Goal: Answer question/provide support: Share knowledge or assist other users

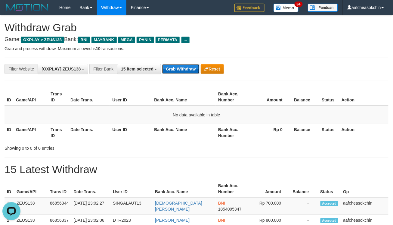
click at [175, 66] on button "Grab Withdraw" at bounding box center [180, 69] width 37 height 10
click at [176, 68] on button "Grab Withdraw" at bounding box center [180, 69] width 37 height 10
click at [175, 67] on button "Grab Withdraw" at bounding box center [180, 69] width 37 height 10
drag, startPoint x: 0, startPoint y: 0, endPoint x: 185, endPoint y: 73, distance: 199.0
click at [185, 73] on button "Grab Withdraw" at bounding box center [180, 69] width 37 height 10
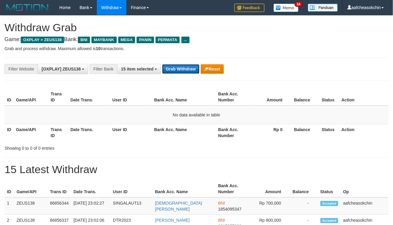
click at [185, 73] on button "Grab Withdraw" at bounding box center [180, 69] width 37 height 10
click at [187, 76] on div "**********" at bounding box center [197, 69] width 384 height 23
click at [186, 76] on div "**********" at bounding box center [197, 69] width 384 height 23
click at [185, 74] on button "Grab Withdraw" at bounding box center [180, 69] width 37 height 10
click at [183, 72] on button "Grab Withdraw" at bounding box center [180, 69] width 37 height 10
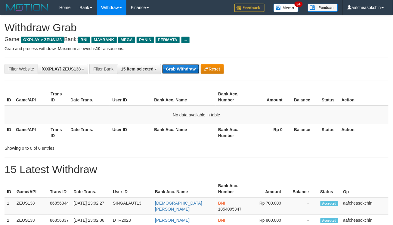
click at [181, 69] on button "Grab Withdraw" at bounding box center [180, 69] width 37 height 10
click at [182, 73] on div "**********" at bounding box center [163, 69] width 327 height 10
drag, startPoint x: 182, startPoint y: 73, endPoint x: 181, endPoint y: 70, distance: 3.2
click at [182, 73] on button "Grab Withdraw" at bounding box center [180, 69] width 37 height 10
click at [180, 65] on button "Grab Withdraw" at bounding box center [180, 69] width 37 height 10
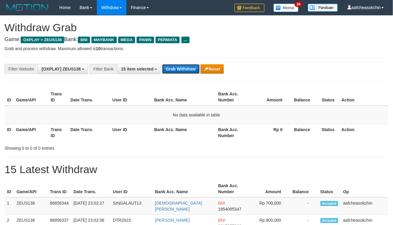
click at [180, 65] on button "Grab Withdraw" at bounding box center [180, 69] width 37 height 10
click at [178, 66] on button "Grab Withdraw" at bounding box center [180, 69] width 37 height 10
click at [174, 67] on button "Grab Withdraw" at bounding box center [180, 69] width 37 height 10
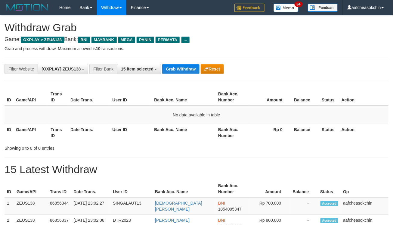
click at [175, 75] on div "**********" at bounding box center [197, 69] width 384 height 23
click at [174, 71] on button "Grab Withdraw" at bounding box center [180, 69] width 37 height 10
click at [180, 65] on button "Grab Withdraw" at bounding box center [180, 69] width 37 height 10
click at [175, 71] on button "Grab Withdraw" at bounding box center [180, 69] width 37 height 10
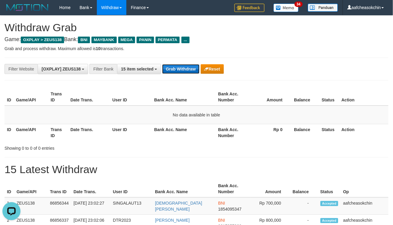
click at [173, 74] on button "Grab Withdraw" at bounding box center [180, 69] width 37 height 10
click at [173, 73] on button "Grab Withdraw" at bounding box center [180, 69] width 37 height 10
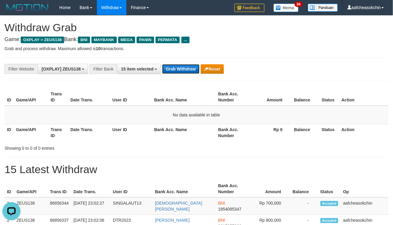
click at [173, 73] on button "Grab Withdraw" at bounding box center [180, 69] width 37 height 10
click at [173, 71] on button "Grab Withdraw" at bounding box center [180, 69] width 37 height 10
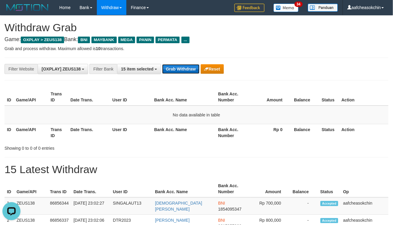
click at [173, 71] on button "Grab Withdraw" at bounding box center [180, 69] width 37 height 10
click at [172, 72] on button "Grab Withdraw" at bounding box center [180, 69] width 37 height 10
click at [176, 66] on button "Grab Withdraw" at bounding box center [180, 69] width 37 height 10
click at [182, 65] on button "Grab Withdraw" at bounding box center [180, 69] width 37 height 10
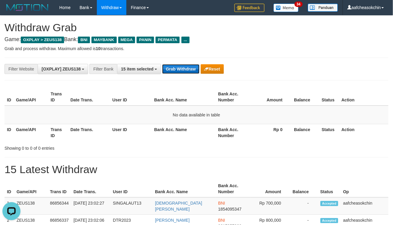
click at [182, 65] on button "Grab Withdraw" at bounding box center [180, 69] width 37 height 10
click at [180, 64] on button "Grab Withdraw" at bounding box center [180, 69] width 37 height 10
click at [180, 65] on button "Grab Withdraw" at bounding box center [180, 69] width 37 height 10
click at [180, 66] on button "Grab Withdraw" at bounding box center [180, 69] width 37 height 10
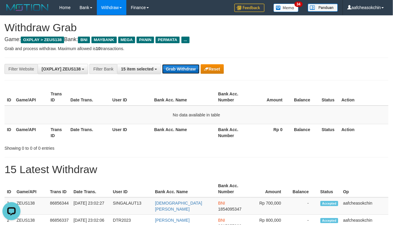
click at [180, 66] on button "Grab Withdraw" at bounding box center [180, 69] width 37 height 10
click at [180, 67] on button "Grab Withdraw" at bounding box center [180, 69] width 37 height 10
click at [172, 74] on button "Grab Withdraw" at bounding box center [180, 69] width 37 height 10
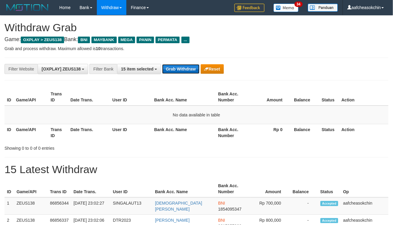
click at [172, 74] on button "Grab Withdraw" at bounding box center [180, 69] width 37 height 10
click at [178, 71] on button "Grab Withdraw" at bounding box center [180, 69] width 37 height 10
click at [179, 68] on button "Grab Withdraw" at bounding box center [180, 69] width 37 height 10
click at [178, 69] on button "Grab Withdraw" at bounding box center [180, 69] width 37 height 10
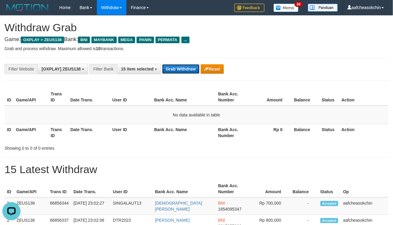
click at [186, 68] on button "Grab Withdraw" at bounding box center [180, 69] width 37 height 10
click at [186, 67] on button "Grab Withdraw" at bounding box center [180, 69] width 37 height 10
drag, startPoint x: 0, startPoint y: 0, endPoint x: 195, endPoint y: 66, distance: 205.6
click at [195, 66] on button "Grab Withdraw" at bounding box center [180, 69] width 37 height 10
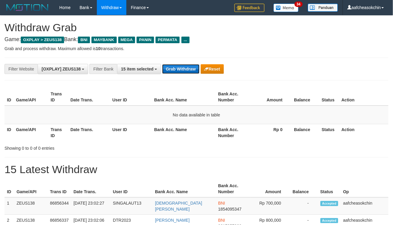
click at [191, 69] on button "Grab Withdraw" at bounding box center [180, 69] width 37 height 10
click at [181, 69] on button "Grab Withdraw" at bounding box center [180, 69] width 37 height 10
click at [168, 67] on button "Grab Withdraw" at bounding box center [180, 69] width 37 height 10
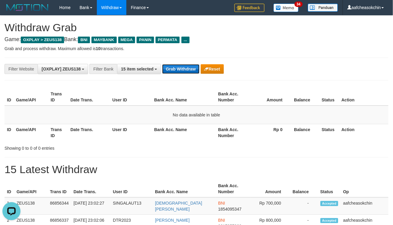
click at [168, 67] on button "Grab Withdraw" at bounding box center [180, 69] width 37 height 10
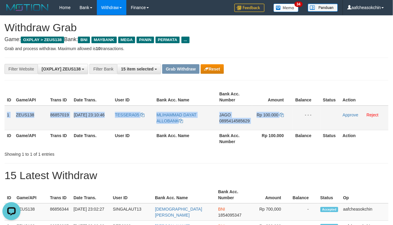
drag, startPoint x: 6, startPoint y: 114, endPoint x: 305, endPoint y: 115, distance: 298.8
click at [305, 115] on tr "1 ZEUS138 86857019 31/08/2025 23:10:46 TESSERA05 MLIHAMMAD DAYAT ALLOBANK JAGO …" at bounding box center [197, 118] width 384 height 25
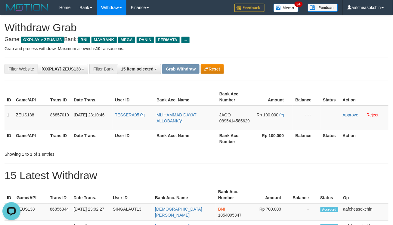
click at [235, 176] on h1 "15 Latest Withdraw" at bounding box center [197, 176] width 384 height 12
click at [173, 127] on td "MLIHAMMAD DAYAT ALLOBANK" at bounding box center [185, 118] width 63 height 25
copy link "ALLOBANK"
click at [229, 119] on span "0895414585629" at bounding box center [234, 121] width 30 height 5
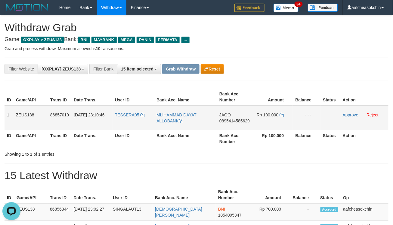
click at [268, 113] on span "Rp 100.000" at bounding box center [267, 115] width 22 height 5
copy td "100.000"
click at [268, 113] on span "Rp 100.000" at bounding box center [267, 115] width 22 height 5
click at [347, 112] on td "Approve Reject" at bounding box center [364, 118] width 48 height 25
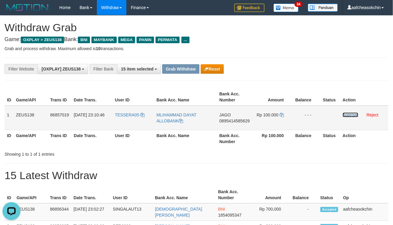
click at [347, 117] on link "Approve" at bounding box center [350, 115] width 16 height 5
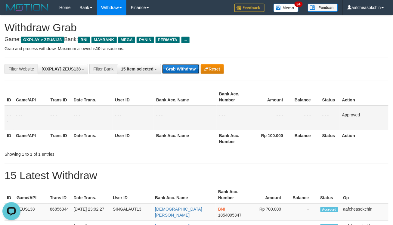
click at [180, 67] on button "Grab Withdraw" at bounding box center [180, 69] width 37 height 10
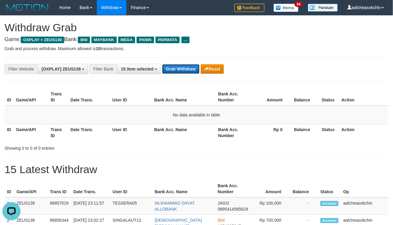
click at [194, 70] on button "Grab Withdraw" at bounding box center [180, 69] width 37 height 10
click at [171, 72] on button "Grab Withdraw" at bounding box center [180, 69] width 37 height 10
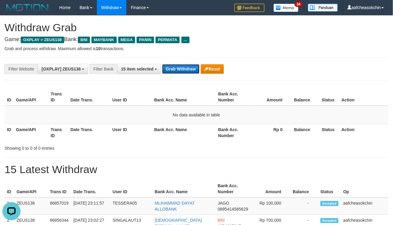
click at [171, 73] on button "Grab Withdraw" at bounding box center [180, 69] width 37 height 10
click at [175, 71] on button "Grab Withdraw" at bounding box center [180, 69] width 37 height 10
click at [176, 71] on button "Grab Withdraw" at bounding box center [180, 69] width 37 height 10
click at [182, 66] on button "Grab Withdraw" at bounding box center [180, 69] width 37 height 10
click at [171, 68] on button "Grab Withdraw" at bounding box center [180, 69] width 37 height 10
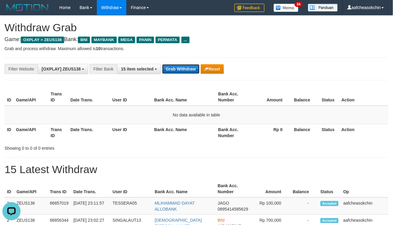
click at [171, 69] on button "Grab Withdraw" at bounding box center [180, 69] width 37 height 10
click at [165, 72] on button "Grab Withdraw" at bounding box center [180, 69] width 37 height 10
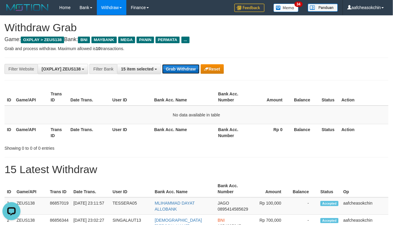
click at [166, 68] on button "Grab Withdraw" at bounding box center [180, 69] width 37 height 10
click at [166, 69] on button "Grab Withdraw" at bounding box center [180, 69] width 37 height 10
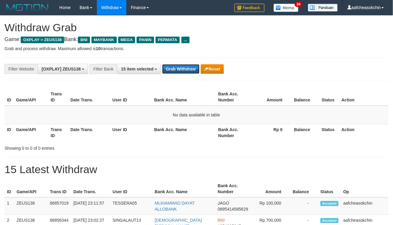
click at [166, 69] on button "Grab Withdraw" at bounding box center [180, 69] width 37 height 10
click at [171, 68] on button "Grab Withdraw" at bounding box center [180, 69] width 37 height 10
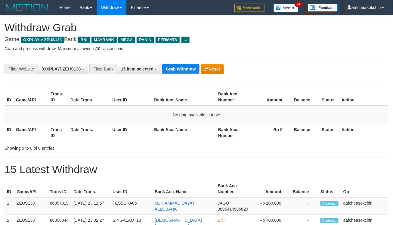
click at [184, 75] on div "**********" at bounding box center [197, 69] width 384 height 23
click at [185, 70] on button "Grab Withdraw" at bounding box center [180, 69] width 37 height 10
click at [182, 70] on button "Grab Withdraw" at bounding box center [180, 69] width 37 height 10
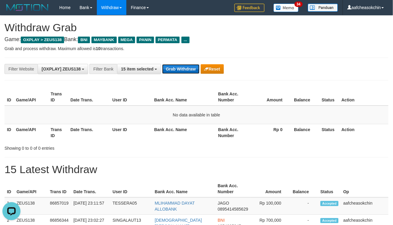
click at [182, 70] on button "Grab Withdraw" at bounding box center [180, 69] width 37 height 10
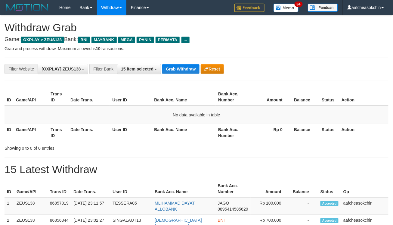
click at [182, 70] on button "Grab Withdraw" at bounding box center [180, 69] width 37 height 10
click at [181, 74] on button "Grab Withdraw" at bounding box center [180, 69] width 37 height 10
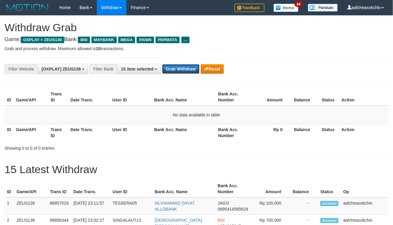
click at [181, 74] on button "Grab Withdraw" at bounding box center [180, 69] width 37 height 10
drag, startPoint x: 177, startPoint y: 72, endPoint x: 177, endPoint y: 67, distance: 5.1
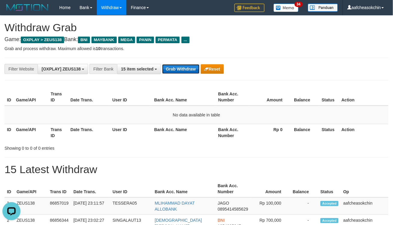
click at [177, 67] on button "Grab Withdraw" at bounding box center [180, 69] width 37 height 10
click at [176, 74] on button "Grab Withdraw" at bounding box center [180, 69] width 37 height 10
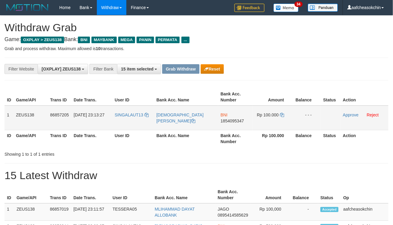
click at [123, 118] on td "SINGALAUT13" at bounding box center [133, 118] width 42 height 25
copy link "SINGALAUT13"
click at [347, 48] on p "Grab and process withdraw. Maximum allowed is 10 transactions." at bounding box center [197, 49] width 384 height 6
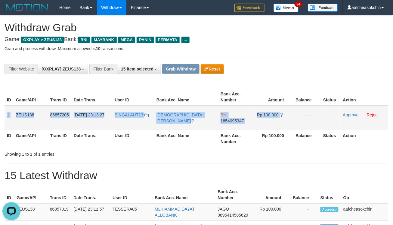
drag, startPoint x: 7, startPoint y: 109, endPoint x: 293, endPoint y: 124, distance: 286.6
click at [291, 124] on tr "1 ZEUS138 86857205 31/08/2025 23:13:27 SINGALAUT13 MUHAMMAD NUR IKHSAN BNI 1854…" at bounding box center [197, 118] width 384 height 25
copy tr "1 ZEUS138 86857205 31/08/2025 23:13:27 SINGALAUT13 MUHAMMAD NUR IKHSAN BNI 1854…"
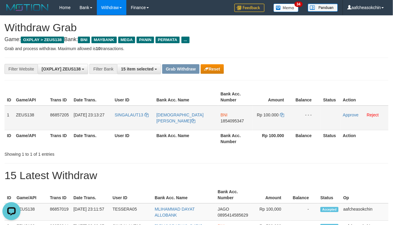
drag, startPoint x: 275, startPoint y: 131, endPoint x: 227, endPoint y: 121, distance: 48.9
click at [275, 131] on th "Rp 100.000" at bounding box center [272, 138] width 41 height 17
click at [227, 121] on span "1854095347" at bounding box center [231, 121] width 23 height 5
click at [274, 116] on span "Rp 100.000" at bounding box center [268, 115] width 22 height 5
copy td "100.000"
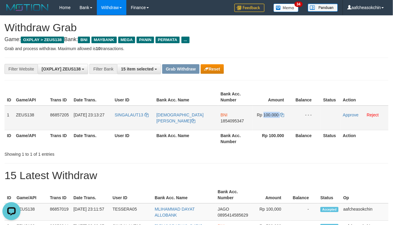
click at [274, 116] on span "Rp 100.000" at bounding box center [268, 115] width 22 height 5
click at [352, 115] on link "Approve" at bounding box center [351, 115] width 16 height 5
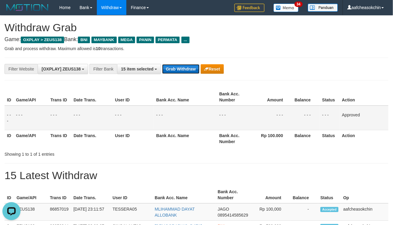
click at [188, 73] on button "Grab Withdraw" at bounding box center [180, 69] width 37 height 10
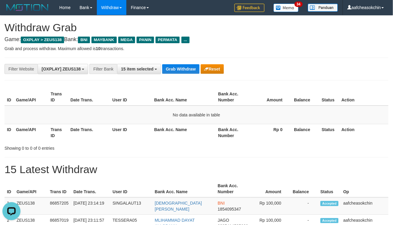
click at [172, 75] on div "**********" at bounding box center [197, 69] width 384 height 23
click at [172, 73] on button "Grab Withdraw" at bounding box center [180, 69] width 37 height 10
click at [172, 72] on button "Grab Withdraw" at bounding box center [180, 69] width 37 height 10
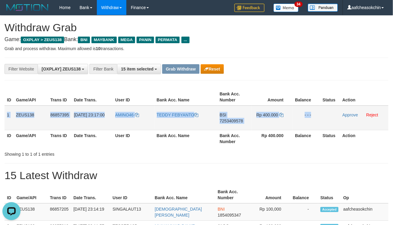
drag, startPoint x: 5, startPoint y: 115, endPoint x: 326, endPoint y: 125, distance: 321.0
click at [326, 125] on tr "1 ZEUS138 86857395 31/08/2025 23:17:00 AMINO46 TEDDY FEBYANTO BSI 7253409578 Rp…" at bounding box center [197, 118] width 384 height 25
copy tr "1 ZEUS138 86857395 31/08/2025 23:17:00 AMINO46 TEDDY FEBYANTO BSI 7253409578 Rp…"
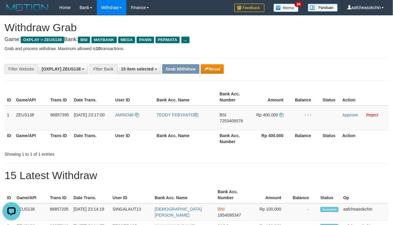
drag, startPoint x: 221, startPoint y: 148, endPoint x: 216, endPoint y: 135, distance: 14.2
click at [219, 145] on div "ID Game/API Trans ID Date Trans. User ID Bank Acc. Name Bank Acc. Number Amount…" at bounding box center [196, 118] width 393 height 62
click at [225, 115] on span "BSI" at bounding box center [222, 115] width 7 height 5
copy td "BSI"
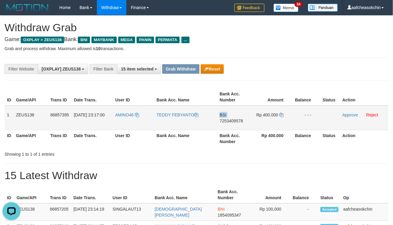
click at [241, 119] on span "7253409578" at bounding box center [230, 121] width 23 height 5
copy td "BSI"
click at [273, 110] on td "Rp 400.000" at bounding box center [272, 118] width 41 height 25
copy td "400.000"
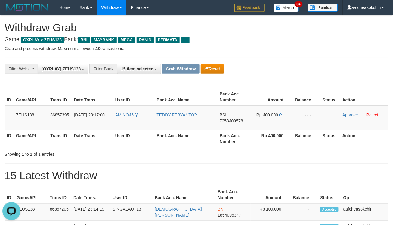
click at [346, 114] on link "Approve" at bounding box center [350, 115] width 16 height 5
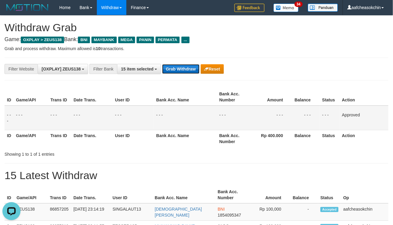
click at [177, 65] on button "Grab Withdraw" at bounding box center [180, 69] width 37 height 10
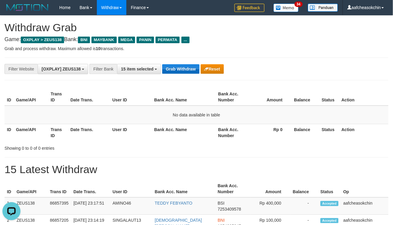
click at [187, 72] on div "**********" at bounding box center [163, 69] width 327 height 10
click at [183, 68] on button "Grab Withdraw" at bounding box center [180, 69] width 37 height 10
click at [182, 67] on button "Grab Withdraw" at bounding box center [180, 69] width 37 height 10
click at [182, 66] on button "Grab Withdraw" at bounding box center [180, 69] width 37 height 10
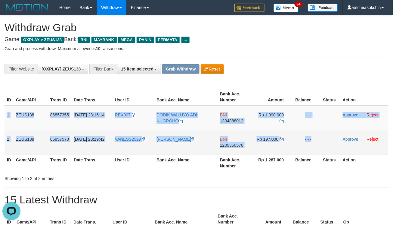
drag, startPoint x: 5, startPoint y: 112, endPoint x: 338, endPoint y: 146, distance: 335.1
click at [338, 146] on tbody "1 ZEUS138 86857355 [DATE] 23:16:14 REX007 DODIK WALUYO ADI NUGROHO BNI 13348880…" at bounding box center [197, 130] width 384 height 49
copy tbody "1 ZEUS138 86857355 [DATE] 23:16:14 REX007 DODIK WALUYO ADI NUGROHO BNI 13348880…"
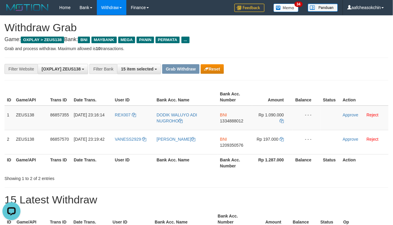
click at [224, 119] on span "1334888012" at bounding box center [231, 121] width 23 height 5
click at [224, 121] on span "1334888012" at bounding box center [231, 121] width 23 height 5
click at [266, 113] on span "Rp 1.090.000" at bounding box center [270, 115] width 25 height 5
copy td "1.090.000"
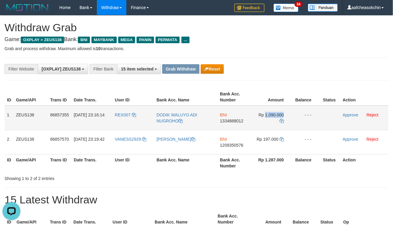
click at [266, 113] on span "Rp 1.090.000" at bounding box center [270, 115] width 25 height 5
click at [298, 66] on div "**********" at bounding box center [163, 69] width 327 height 10
click at [296, 48] on p "Grab and process withdraw. Maximum allowed is 10 transactions." at bounding box center [197, 49] width 384 height 6
click at [349, 116] on link "Approve" at bounding box center [350, 115] width 16 height 5
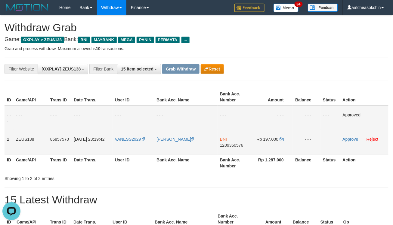
click at [224, 148] on td "BNI 1209350576" at bounding box center [234, 142] width 35 height 24
click at [225, 145] on span "1209350576" at bounding box center [231, 145] width 23 height 5
click at [272, 139] on span "Rp 197.000" at bounding box center [267, 139] width 22 height 5
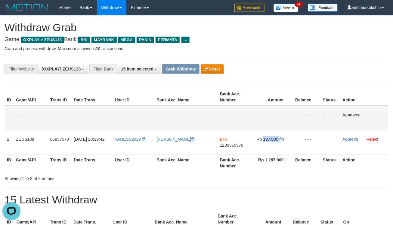
copy td "197.000"
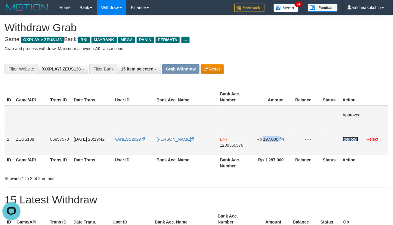
click at [347, 137] on link "Approve" at bounding box center [350, 139] width 16 height 5
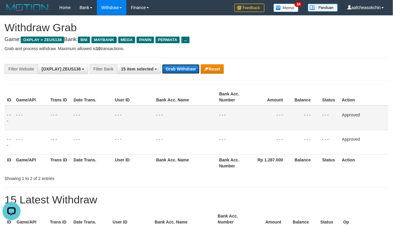
click at [184, 70] on button "Grab Withdraw" at bounding box center [180, 69] width 37 height 10
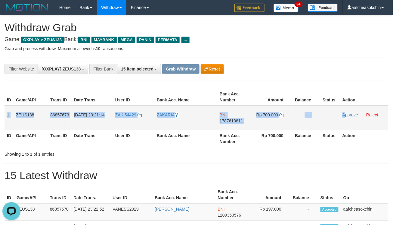
drag, startPoint x: 5, startPoint y: 112, endPoint x: 344, endPoint y: 118, distance: 339.5
click at [344, 118] on tr "1 ZEUS138 86857673 31/08/2025 23:21:14 ZAKI54429 ZAKARIA BNI 1787613811 Rp 700.…" at bounding box center [197, 118] width 384 height 25
copy tr "1 ZEUS138 86857673 31/08/2025 23:21:14 ZAKI54429 ZAKARIA BNI 1787613811 Rp 700.…"
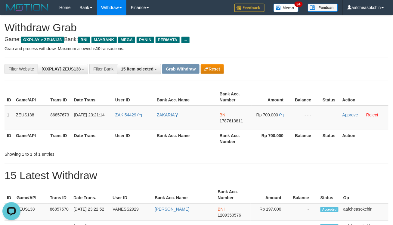
click at [92, 139] on th "Date Trans." at bounding box center [92, 138] width 41 height 17
click at [226, 116] on span "BNI" at bounding box center [222, 115] width 7 height 5
click at [226, 117] on span "BNI" at bounding box center [222, 115] width 7 height 5
click at [224, 119] on span "1787613811" at bounding box center [230, 121] width 23 height 5
click at [268, 113] on span "Rp 700.000" at bounding box center [267, 115] width 22 height 5
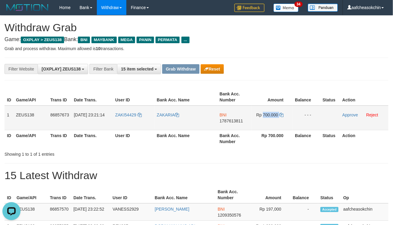
click at [268, 113] on span "Rp 700.000" at bounding box center [267, 115] width 22 height 5
copy td "700.000"
click at [280, 142] on th "Rp 700.000" at bounding box center [272, 138] width 41 height 17
click at [350, 116] on link "Approve" at bounding box center [350, 115] width 16 height 5
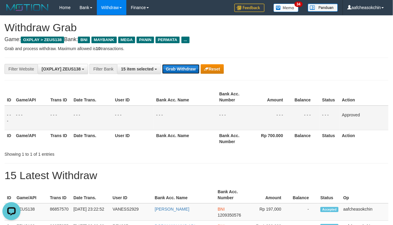
click at [178, 73] on button "Grab Withdraw" at bounding box center [180, 69] width 37 height 10
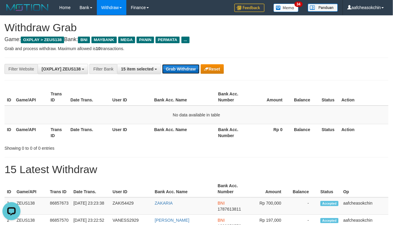
click at [185, 65] on button "Grab Withdraw" at bounding box center [180, 69] width 37 height 10
click at [167, 71] on button "Grab Withdraw" at bounding box center [180, 69] width 37 height 10
click at [167, 70] on button "Grab Withdraw" at bounding box center [180, 69] width 37 height 10
click at [166, 70] on button "Grab Withdraw" at bounding box center [180, 69] width 37 height 10
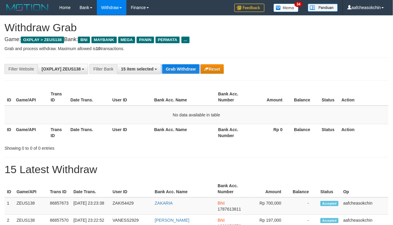
click at [177, 64] on div "**********" at bounding box center [163, 69] width 327 height 10
click at [176, 64] on button "Grab Withdraw" at bounding box center [180, 69] width 37 height 10
click at [176, 65] on button "Grab Withdraw" at bounding box center [180, 69] width 37 height 10
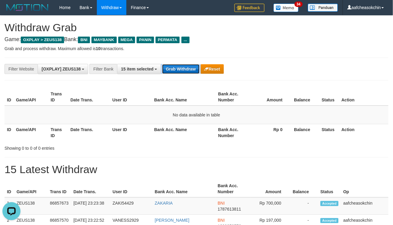
click at [176, 65] on button "Grab Withdraw" at bounding box center [180, 69] width 37 height 10
click at [181, 72] on button "Grab Withdraw" at bounding box center [180, 69] width 37 height 10
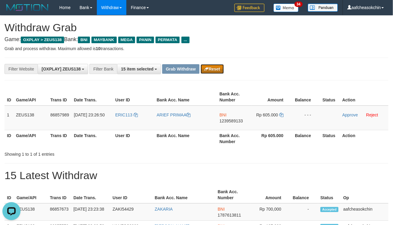
click at [216, 71] on button "Reset" at bounding box center [212, 69] width 23 height 10
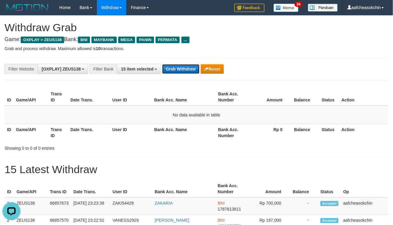
click at [172, 65] on button "Grab Withdraw" at bounding box center [180, 69] width 37 height 10
click at [175, 69] on button "Grab Withdraw" at bounding box center [180, 69] width 37 height 10
click at [164, 70] on button "Grab Withdraw" at bounding box center [180, 69] width 37 height 10
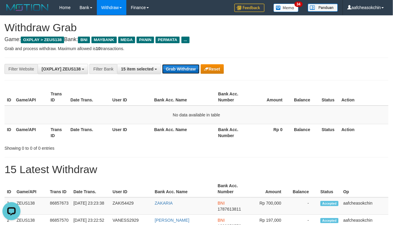
click at [164, 70] on button "Grab Withdraw" at bounding box center [180, 69] width 37 height 10
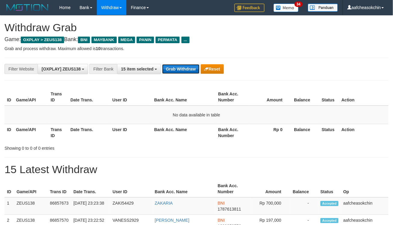
click at [183, 69] on button "Grab Withdraw" at bounding box center [180, 69] width 37 height 10
click at [184, 66] on button "Grab Withdraw" at bounding box center [180, 69] width 37 height 10
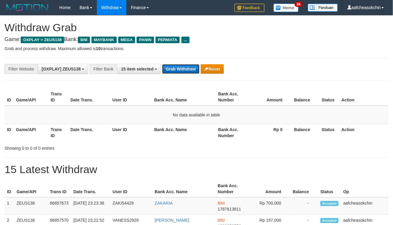
click at [184, 66] on button "Grab Withdraw" at bounding box center [180, 69] width 37 height 10
click at [179, 69] on button "Grab Withdraw" at bounding box center [180, 69] width 37 height 10
click at [188, 72] on button "Grab Withdraw" at bounding box center [180, 69] width 37 height 10
click at [187, 71] on button "Grab Withdraw" at bounding box center [180, 69] width 37 height 10
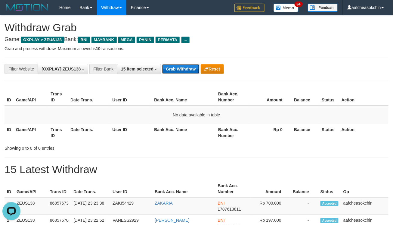
click at [192, 69] on button "Grab Withdraw" at bounding box center [180, 69] width 37 height 10
click at [181, 66] on button "Grab Withdraw" at bounding box center [180, 69] width 37 height 10
click at [185, 65] on button "Grab Withdraw" at bounding box center [180, 69] width 37 height 10
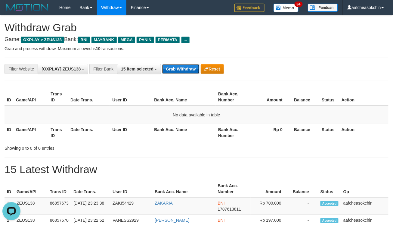
click at [182, 68] on button "Grab Withdraw" at bounding box center [180, 69] width 37 height 10
drag, startPoint x: 180, startPoint y: 70, endPoint x: 200, endPoint y: 85, distance: 25.6
click at [179, 75] on div "**********" at bounding box center [197, 69] width 384 height 23
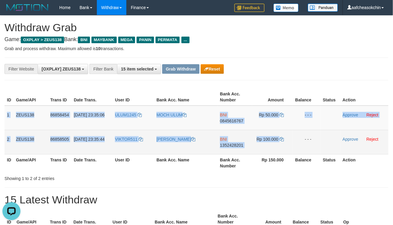
drag, startPoint x: 6, startPoint y: 115, endPoint x: 305, endPoint y: 142, distance: 299.8
click at [305, 142] on tbody "1 ZEUS138 86858454 31/08/2025 23:35:06 ULUM1245 MOCH ULUM BNI 0845616767 Rp 50.…" at bounding box center [197, 130] width 384 height 49
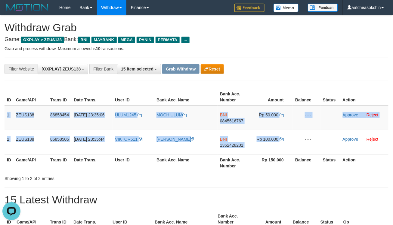
copy tbody "1 ZEUS138 86858454 31/08/2025 23:35:06 ULUM1245 MOCH ULUM BNI 0845616767 Rp 50.…"
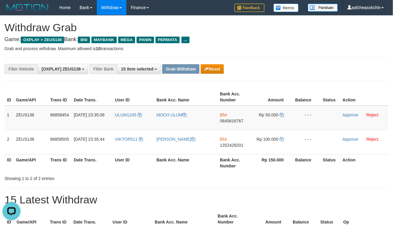
drag, startPoint x: 306, startPoint y: 80, endPoint x: 263, endPoint y: 89, distance: 43.3
click at [306, 80] on div "**********" at bounding box center [197, 69] width 384 height 23
click at [127, 115] on span "ULUM1245" at bounding box center [125, 115] width 21 height 5
click at [127, 123] on td "ULUM1245" at bounding box center [132, 118] width 41 height 25
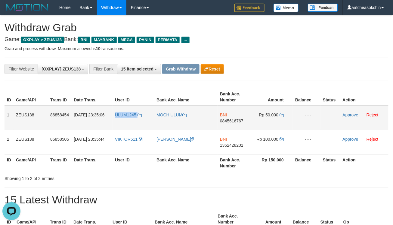
click at [127, 123] on td "ULUM1245" at bounding box center [132, 118] width 41 height 25
copy link "ULUM1245"
drag, startPoint x: 332, startPoint y: 37, endPoint x: 338, endPoint y: 39, distance: 6.5
click at [332, 37] on h4 "Game: OXPLAY > ZEUS138 Bank: BNI MAYBANK MEGA PANIN PERMATA ..." at bounding box center [197, 40] width 384 height 6
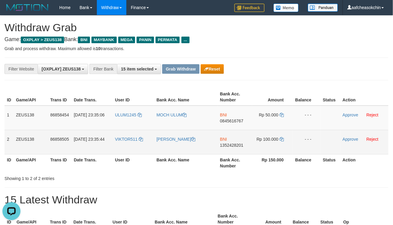
click at [118, 146] on td "VIKTOR511" at bounding box center [132, 142] width 41 height 24
copy link "VIKTOR511"
click at [118, 146] on td "VIKTOR511" at bounding box center [132, 142] width 41 height 24
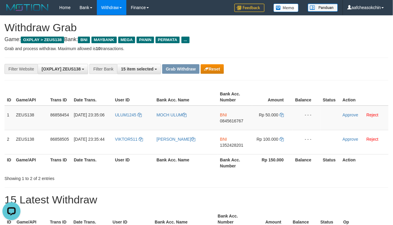
click at [309, 58] on div "**********" at bounding box center [197, 69] width 384 height 23
click at [227, 124] on td "BNI 0845616767" at bounding box center [234, 118] width 35 height 25
click at [227, 121] on span "0845616767" at bounding box center [231, 121] width 23 height 5
click at [275, 114] on span "Rp 50.000" at bounding box center [269, 115] width 20 height 5
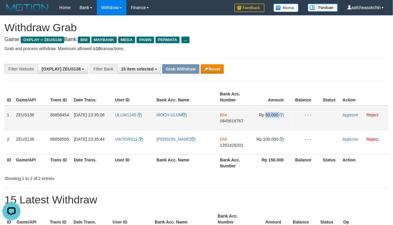
copy td "50.000"
click at [275, 114] on span "Rp 50.000" at bounding box center [269, 115] width 20 height 5
click at [346, 113] on link "Approve" at bounding box center [350, 115] width 16 height 5
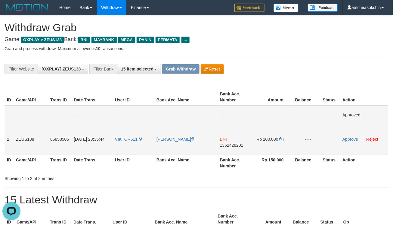
click at [233, 144] on span "1352428201" at bounding box center [231, 145] width 23 height 5
click at [268, 141] on span "Rp 100.000" at bounding box center [267, 139] width 22 height 5
copy td "100.000"
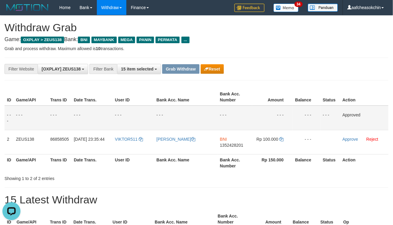
click at [266, 166] on th "Rp 150.000" at bounding box center [272, 163] width 41 height 17
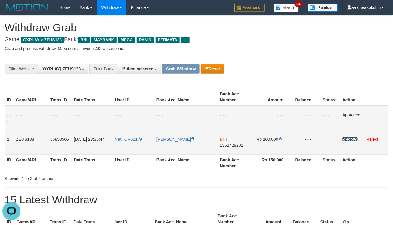
click at [348, 140] on link "Approve" at bounding box center [350, 139] width 16 height 5
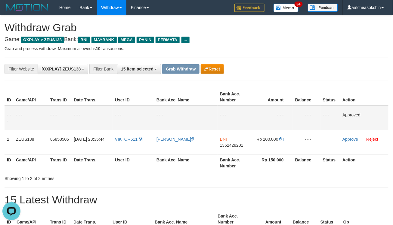
click at [329, 65] on div "**********" at bounding box center [196, 69] width 393 height 10
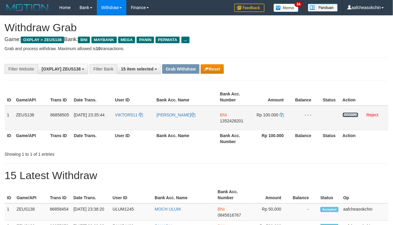
click at [345, 113] on link "Approve" at bounding box center [350, 115] width 16 height 5
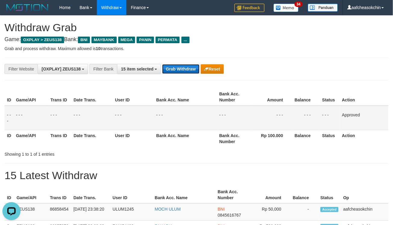
click at [188, 65] on button "Grab Withdraw" at bounding box center [180, 69] width 37 height 10
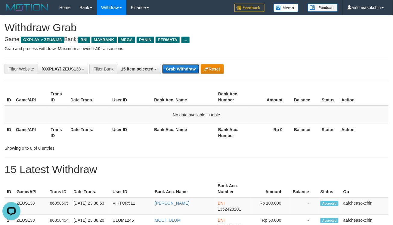
click at [170, 70] on button "Grab Withdraw" at bounding box center [180, 69] width 37 height 10
click at [170, 71] on button "Grab Withdraw" at bounding box center [180, 69] width 37 height 10
drag, startPoint x: 170, startPoint y: 71, endPoint x: 178, endPoint y: 77, distance: 10.5
click at [172, 75] on div "**********" at bounding box center [197, 69] width 384 height 23
click at [189, 68] on button "Grab Withdraw" at bounding box center [180, 69] width 37 height 10
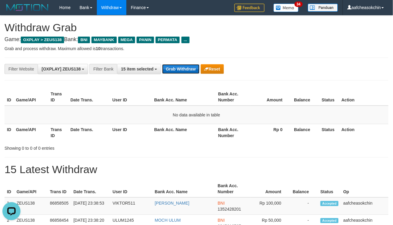
click at [189, 68] on button "Grab Withdraw" at bounding box center [180, 69] width 37 height 10
click at [177, 67] on button "Grab Withdraw" at bounding box center [180, 69] width 37 height 10
click at [177, 65] on button "Grab Withdraw" at bounding box center [180, 69] width 37 height 10
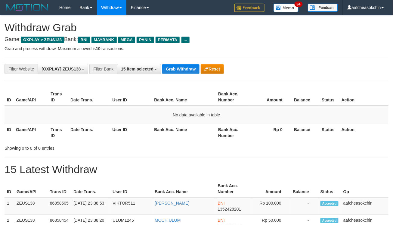
click at [183, 71] on button "Grab Withdraw" at bounding box center [180, 69] width 37 height 10
click at [176, 68] on button "Grab Withdraw" at bounding box center [180, 69] width 37 height 10
click at [172, 62] on div "**********" at bounding box center [197, 69] width 384 height 23
click at [173, 66] on button "Grab Withdraw" at bounding box center [180, 69] width 37 height 10
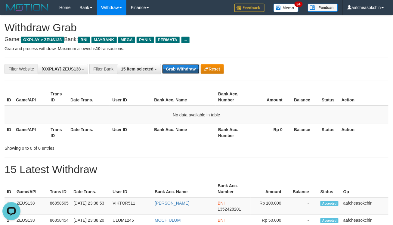
click at [173, 66] on button "Grab Withdraw" at bounding box center [180, 69] width 37 height 10
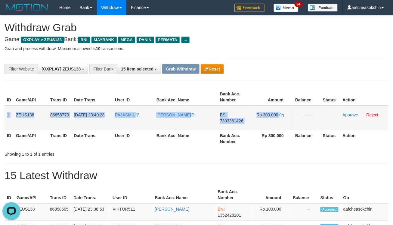
drag, startPoint x: 7, startPoint y: 113, endPoint x: 301, endPoint y: 118, distance: 294.7
click at [301, 118] on tr "1 ZEUS138 86858773 31/08/2025 23:40:28 PAJASMIL EDI SETIABUDI BSI 7303361426 Rp…" at bounding box center [197, 118] width 384 height 25
copy tr "1 ZEUS138 86858773 31/08/2025 23:40:28 PAJASMIL EDI SETIABUDI BSI 7303361426 Rp…"
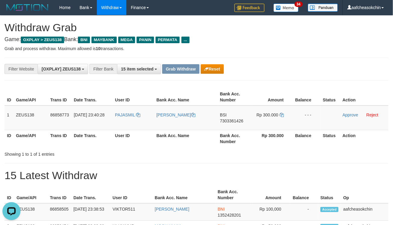
click at [160, 136] on th "Bank Acc. Name" at bounding box center [185, 138] width 63 height 17
click at [118, 121] on td "PAJASMIL" at bounding box center [132, 118] width 41 height 25
copy link "PAJASMIL"
click at [118, 121] on td "PAJASMIL" at bounding box center [132, 118] width 41 height 25
click at [359, 50] on p "Grab and process withdraw. Maximum allowed is 10 transactions." at bounding box center [197, 49] width 384 height 6
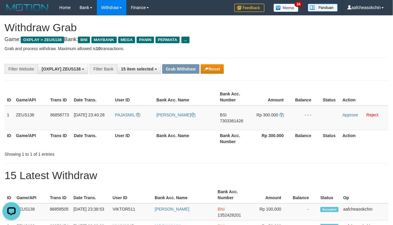
drag, startPoint x: 277, startPoint y: 146, endPoint x: 259, endPoint y: 141, distance: 18.8
click at [277, 146] on th "Rp 300.000" at bounding box center [272, 138] width 41 height 17
click at [225, 110] on td "BSI 7303361426" at bounding box center [234, 118] width 35 height 25
copy td "BSI"
click at [225, 110] on td "BSI 7303361426" at bounding box center [234, 118] width 35 height 25
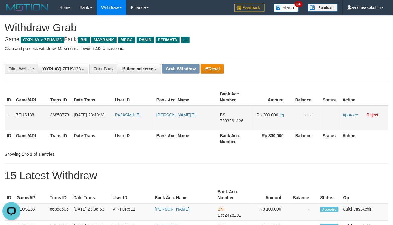
click at [236, 119] on span "7303361426" at bounding box center [231, 121] width 23 height 5
click at [267, 118] on td "Rp 300.000" at bounding box center [272, 118] width 41 height 25
copy td "300.000"
click at [267, 118] on td "Rp 300.000" at bounding box center [272, 118] width 41 height 25
click at [349, 116] on link "Approve" at bounding box center [350, 115] width 16 height 5
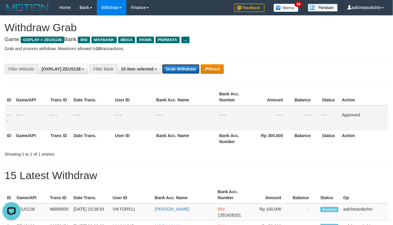
click at [181, 70] on button "Grab Withdraw" at bounding box center [180, 69] width 37 height 10
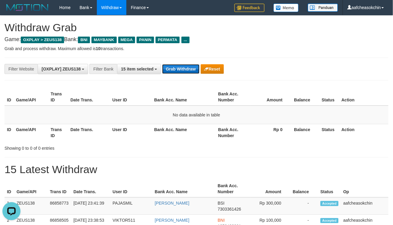
click at [179, 68] on button "Grab Withdraw" at bounding box center [180, 69] width 37 height 10
click at [192, 68] on button "Grab Withdraw" at bounding box center [180, 69] width 37 height 10
click at [193, 68] on button "Grab Withdraw" at bounding box center [180, 69] width 37 height 10
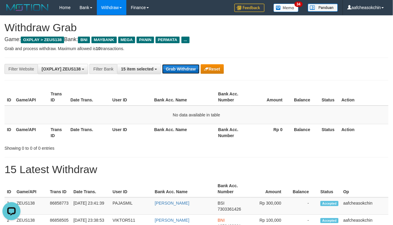
click at [193, 68] on button "Grab Withdraw" at bounding box center [180, 69] width 37 height 10
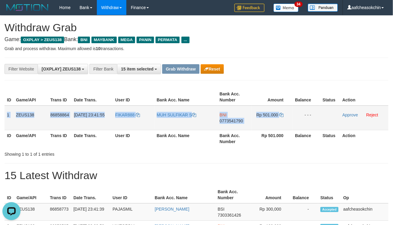
drag, startPoint x: 7, startPoint y: 115, endPoint x: 287, endPoint y: 118, distance: 280.2
click at [287, 118] on tr "1 ZEUS138 86858864 31/08/2025 23:41:55 FIKAR888 MUH SULFIKAR S BNI 0773541790 R…" at bounding box center [197, 118] width 384 height 25
copy tr "1 ZEUS138 86858864 31/08/2025 23:41:55 FIKAR888 MUH SULFIKAR S BNI 0773541790 R…"
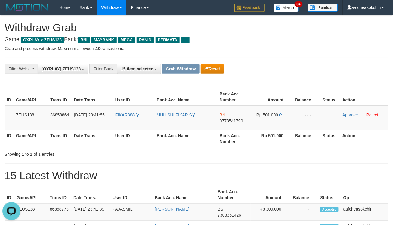
click at [279, 143] on th "Rp 501.000" at bounding box center [272, 138] width 41 height 17
click at [229, 122] on span "0773541790" at bounding box center [230, 121] width 23 height 5
click at [275, 112] on td "Rp 501.000" at bounding box center [272, 118] width 41 height 25
copy td "501.000"
click at [275, 112] on td "Rp 501.000" at bounding box center [272, 118] width 41 height 25
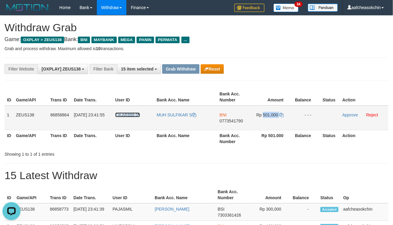
click at [131, 115] on span "FIKAR888" at bounding box center [125, 115] width 20 height 5
copy td "501.000"
click at [125, 119] on td "FIKAR888" at bounding box center [133, 118] width 41 height 25
copy link "FIKAR888"
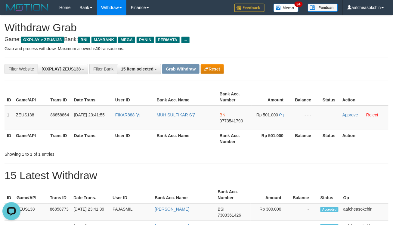
click at [316, 47] on p "Grab and process withdraw. Maximum allowed is 10 transactions." at bounding box center [197, 49] width 384 height 6
click at [339, 48] on p "Grab and process withdraw. Maximum allowed is 10 transactions." at bounding box center [197, 49] width 384 height 6
click at [341, 115] on td "Approve Reject" at bounding box center [364, 118] width 48 height 25
click at [343, 114] on link "Approve" at bounding box center [350, 115] width 16 height 5
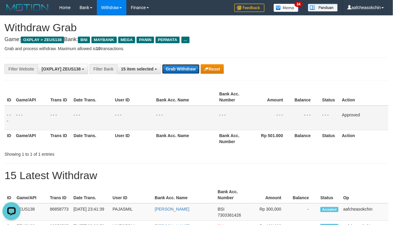
click at [186, 73] on button "Grab Withdraw" at bounding box center [180, 69] width 37 height 10
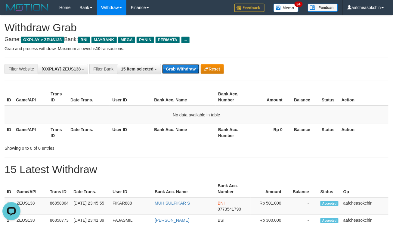
click at [191, 68] on button "Grab Withdraw" at bounding box center [180, 69] width 37 height 10
click at [182, 63] on div "**********" at bounding box center [197, 69] width 384 height 23
drag, startPoint x: 173, startPoint y: 70, endPoint x: 172, endPoint y: 65, distance: 5.1
click at [173, 69] on button "Grab Withdraw" at bounding box center [180, 69] width 37 height 10
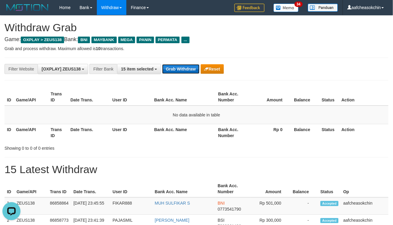
click at [172, 65] on button "Grab Withdraw" at bounding box center [180, 69] width 37 height 10
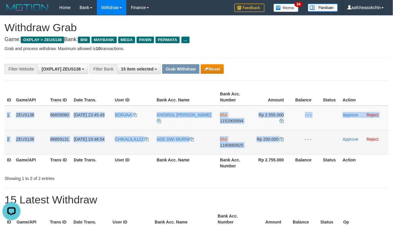
drag, startPoint x: 6, startPoint y: 112, endPoint x: 303, endPoint y: 146, distance: 298.7
click at [297, 147] on tbody "1 ZEUS138 86859080 31/08/2025 23:45:49 BORJAA KHOIRUL AMRI TANJUNG BNI 11529058…" at bounding box center [197, 130] width 384 height 49
copy tbody "1 ZEUS138 86859080 31/08/2025 23:45:49 BORJAA KHOIRUL AMRI TANJUNG BNI 11529058…"
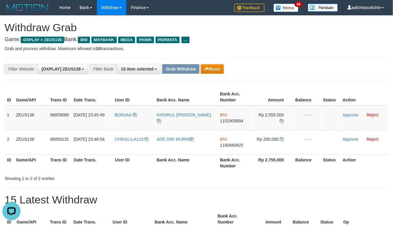
click at [300, 63] on div "**********" at bounding box center [197, 69] width 384 height 23
click at [232, 119] on span "1152905894" at bounding box center [231, 121] width 23 height 5
click at [263, 113] on span "Rp 2.555.000" at bounding box center [271, 115] width 25 height 5
click at [266, 113] on span "Rp 2.555.000" at bounding box center [271, 115] width 25 height 5
copy td "2.555.000"
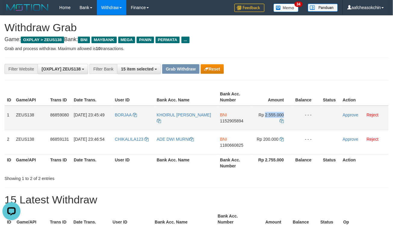
click at [266, 113] on span "Rp 2.555.000" at bounding box center [271, 115] width 25 height 5
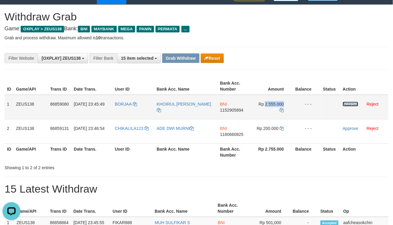
drag, startPoint x: 347, startPoint y: 105, endPoint x: 379, endPoint y: 103, distance: 31.6
click at [347, 105] on link "Approve" at bounding box center [350, 104] width 16 height 5
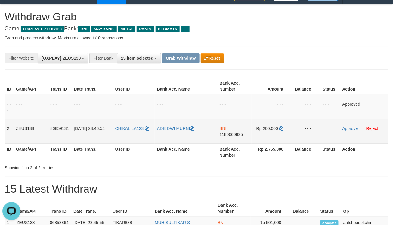
click at [234, 132] on span "1180660825" at bounding box center [230, 134] width 23 height 5
copy td "2.555.000"
click at [267, 129] on span "Rp 200.000" at bounding box center [267, 128] width 22 height 5
copy td "200.000"
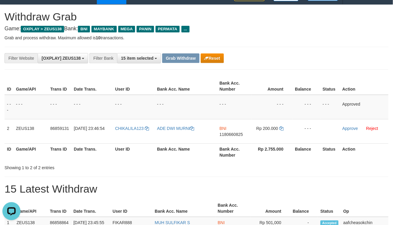
click at [249, 164] on div "Showing 1 to 2 of 2 entries" at bounding box center [196, 167] width 393 height 8
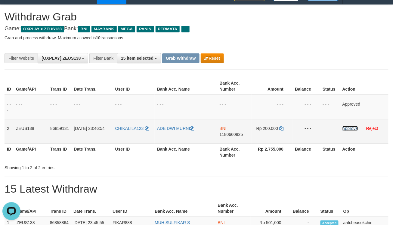
click at [346, 127] on link "Approve" at bounding box center [350, 128] width 16 height 5
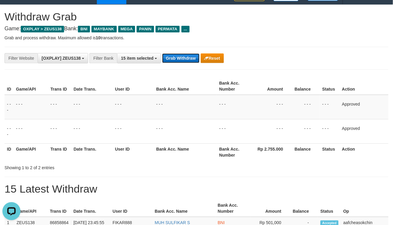
click at [181, 55] on button "Grab Withdraw" at bounding box center [180, 59] width 37 height 10
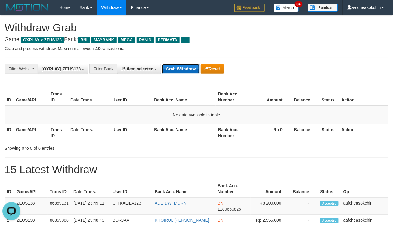
click at [187, 68] on button "Grab Withdraw" at bounding box center [180, 69] width 37 height 10
click at [186, 68] on button "Grab Withdraw" at bounding box center [180, 69] width 37 height 10
click at [185, 67] on button "Grab Withdraw" at bounding box center [180, 69] width 37 height 10
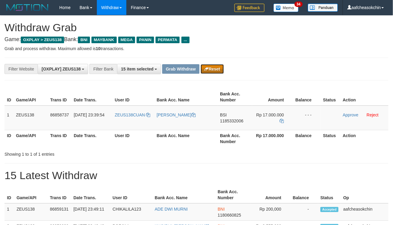
click at [205, 64] on button "Reset" at bounding box center [212, 69] width 23 height 10
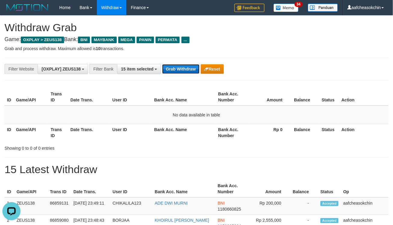
click at [196, 67] on button "Grab Withdraw" at bounding box center [180, 69] width 37 height 10
click at [189, 65] on button "Grab Withdraw" at bounding box center [180, 69] width 37 height 10
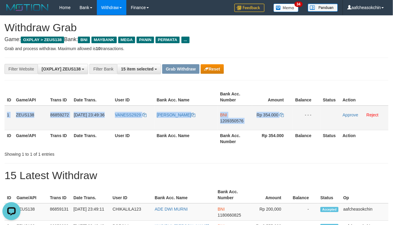
drag, startPoint x: 6, startPoint y: 116, endPoint x: 296, endPoint y: 113, distance: 289.5
click at [296, 113] on tr "1 ZEUS138 86859272 31/08/2025 23:49:36 VANESS2929 ARUM WIJAYA BNI 1209350576 Rp…" at bounding box center [197, 118] width 384 height 25
copy tr "1 ZEUS138 86859272 31/08/2025 23:49:36 VANESS2929 ARUM WIJAYA BNI 1209350576 Rp…"
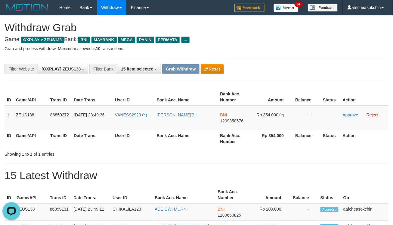
click at [265, 154] on div "Showing 1 to 1 of 1 entries" at bounding box center [196, 153] width 393 height 8
click at [227, 112] on td "BNI 1209350576" at bounding box center [235, 118] width 35 height 25
click at [230, 121] on span "1209350576" at bounding box center [231, 121] width 23 height 5
click at [271, 117] on span "Rp 354.000" at bounding box center [267, 115] width 22 height 5
copy td "354.000"
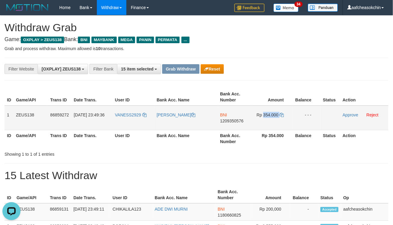
click at [271, 117] on span "Rp 354.000" at bounding box center [267, 115] width 22 height 5
click at [260, 149] on div at bounding box center [278, 149] width 229 height 0
click at [344, 112] on td "Approve Reject" at bounding box center [364, 118] width 48 height 25
click at [345, 113] on link "Approve" at bounding box center [350, 115] width 16 height 5
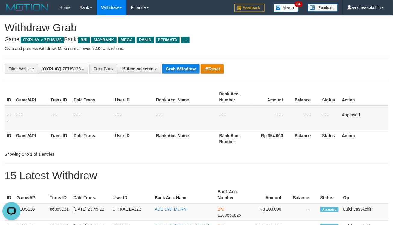
click at [179, 75] on div "**********" at bounding box center [197, 69] width 384 height 23
click at [175, 61] on div "**********" at bounding box center [197, 69] width 384 height 23
click at [175, 66] on button "Grab Withdraw" at bounding box center [180, 69] width 37 height 10
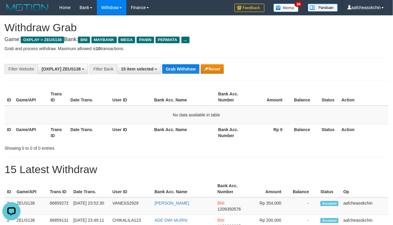
click at [185, 74] on div "**********" at bounding box center [163, 69] width 327 height 10
click at [183, 63] on div "**********" at bounding box center [197, 69] width 384 height 23
click at [176, 63] on div "**********" at bounding box center [197, 69] width 384 height 23
click at [177, 68] on button "Grab Withdraw" at bounding box center [180, 69] width 37 height 10
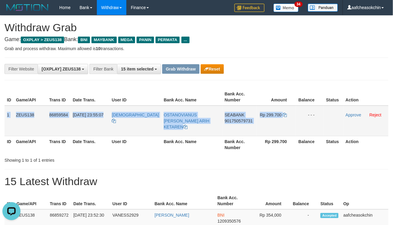
drag, startPoint x: 7, startPoint y: 115, endPoint x: 305, endPoint y: 112, distance: 297.7
click at [305, 112] on tr "1 ZEUS138 86859584 [DATE] 23:55:07 [DEMOGRAPHIC_DATA] OSTANOVIANUS [PERSON_NAME…" at bounding box center [197, 121] width 384 height 31
copy tr "1 ZEUS138 86859584 [DATE] 23:55:07 XNXXOSTA10 OSTANOVIANUS [PERSON_NAME] ARIH K…"
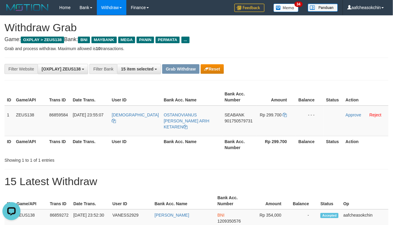
click at [112, 176] on h1 "15 Latest Withdraw" at bounding box center [197, 182] width 384 height 12
click at [133, 121] on td "[DEMOGRAPHIC_DATA]" at bounding box center [135, 121] width 52 height 31
copy link "[DEMOGRAPHIC_DATA]"
click at [133, 121] on td "[DEMOGRAPHIC_DATA]" at bounding box center [135, 121] width 52 height 31
click at [314, 38] on h4 "Game: OXPLAY > ZEUS138 Bank: BNI MAYBANK MEGA PANIN PERMATA ..." at bounding box center [197, 40] width 384 height 6
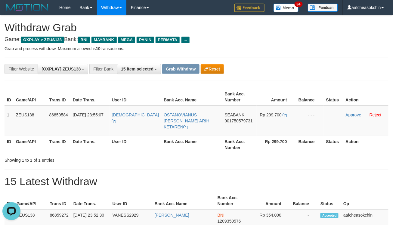
click at [232, 119] on span "901750579731" at bounding box center [239, 121] width 28 height 5
click at [229, 109] on td "SEABANK 901750579731" at bounding box center [239, 121] width 35 height 31
copy td "SEABANK"
click at [229, 109] on td "SEABANK 901750579731" at bounding box center [239, 121] width 35 height 31
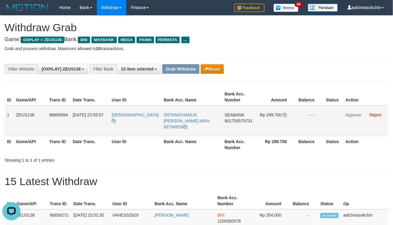
click at [239, 119] on span "901750579731" at bounding box center [239, 121] width 28 height 5
click at [267, 113] on span "Rp 299.700" at bounding box center [271, 115] width 22 height 5
copy td "299.700"
click at [267, 113] on span "Rp 299.700" at bounding box center [271, 115] width 22 height 5
click at [347, 115] on link "Approve" at bounding box center [353, 115] width 16 height 5
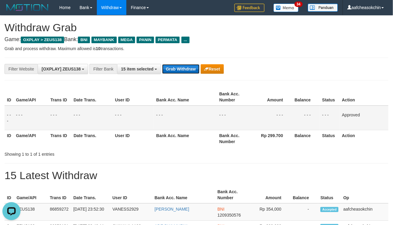
click at [168, 68] on button "Grab Withdraw" at bounding box center [180, 69] width 37 height 10
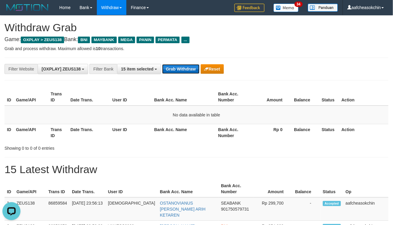
click at [185, 73] on button "Grab Withdraw" at bounding box center [180, 69] width 37 height 10
click at [184, 73] on button "Grab Withdraw" at bounding box center [180, 69] width 37 height 10
click at [183, 72] on button "Grab Withdraw" at bounding box center [180, 69] width 37 height 10
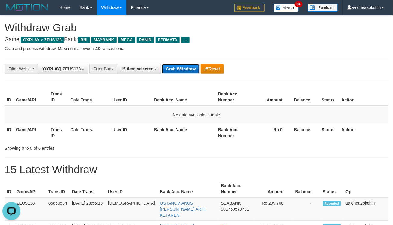
click at [183, 72] on button "Grab Withdraw" at bounding box center [180, 69] width 37 height 10
click at [174, 66] on button "Grab Withdraw" at bounding box center [180, 69] width 37 height 10
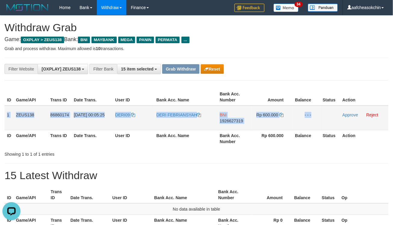
drag, startPoint x: 5, startPoint y: 115, endPoint x: 334, endPoint y: 116, distance: 329.2
click at [334, 116] on tr "1 ZEUS138 86860174 01/09/2025 00:05:25 DERI09 DERI FEBRIANSYAH BNI 1926627319 R…" at bounding box center [197, 118] width 384 height 25
copy tr "1 ZEUS138 86860174 01/09/2025 00:05:25 DERI09 DERI FEBRIANSYAH BNI 1926627319 R…"
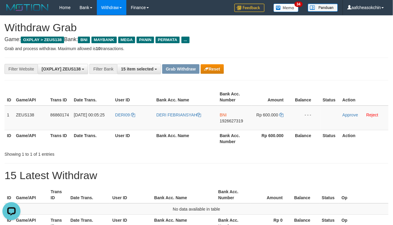
click at [298, 135] on th "Balance" at bounding box center [307, 138] width 28 height 17
click at [289, 174] on h1 "15 Latest Withdraw" at bounding box center [197, 176] width 384 height 12
click at [232, 121] on span "1926627319" at bounding box center [230, 121] width 23 height 5
click at [273, 114] on span "Rp 600.000" at bounding box center [267, 115] width 22 height 5
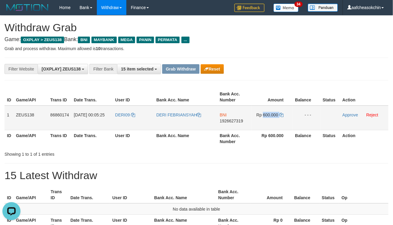
copy td "600.000"
click at [286, 167] on div "**********" at bounding box center [196, 129] width 393 height 227
drag, startPoint x: 352, startPoint y: 113, endPoint x: 347, endPoint y: 114, distance: 4.6
click at [352, 113] on link "Approve" at bounding box center [350, 115] width 16 height 5
click at [208, 150] on div "Showing 1 to 1 of 1 entries" at bounding box center [196, 153] width 393 height 8
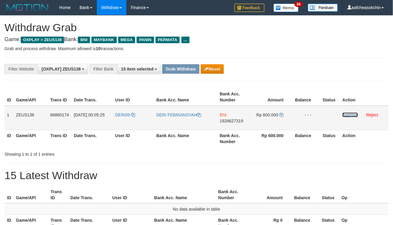
click at [346, 115] on link "Approve" at bounding box center [350, 115] width 16 height 5
click at [349, 116] on link "Approve" at bounding box center [350, 115] width 16 height 5
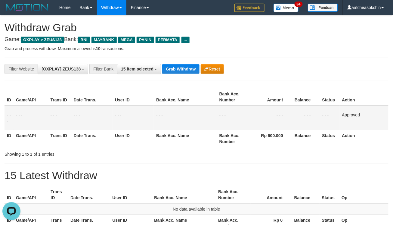
click at [180, 64] on div "**********" at bounding box center [163, 69] width 327 height 10
click at [180, 64] on button "Grab Withdraw" at bounding box center [180, 69] width 37 height 10
click at [180, 66] on button "Grab Withdraw" at bounding box center [180, 69] width 37 height 10
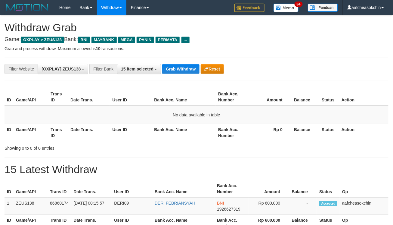
click at [177, 82] on div "**********" at bounding box center [196, 129] width 393 height 227
click at [176, 76] on div "**********" at bounding box center [197, 69] width 384 height 23
click at [175, 64] on button "Grab Withdraw" at bounding box center [180, 69] width 37 height 10
click at [177, 70] on button "Grab Withdraw" at bounding box center [180, 69] width 37 height 10
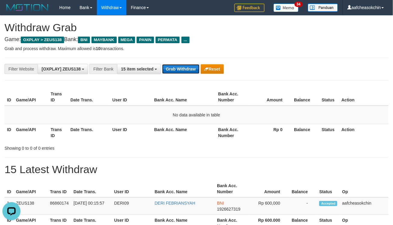
click at [177, 70] on button "Grab Withdraw" at bounding box center [180, 69] width 37 height 10
click at [170, 68] on button "Grab Withdraw" at bounding box center [180, 69] width 37 height 10
click at [188, 69] on button "Grab Withdraw" at bounding box center [180, 69] width 37 height 10
click at [188, 67] on button "Grab Withdraw" at bounding box center [180, 69] width 37 height 10
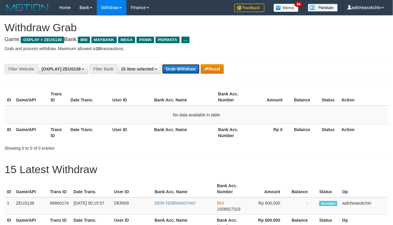
click at [188, 67] on button "Grab Withdraw" at bounding box center [180, 69] width 37 height 10
click at [192, 69] on button "Grab Withdraw" at bounding box center [180, 69] width 37 height 10
click at [187, 67] on button "Grab Withdraw" at bounding box center [180, 69] width 37 height 10
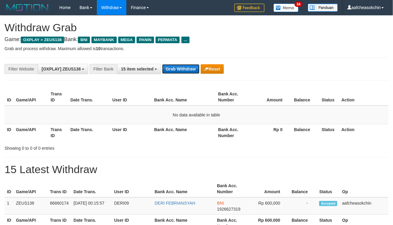
click at [187, 67] on button "Grab Withdraw" at bounding box center [180, 69] width 37 height 10
click at [184, 77] on div "**********" at bounding box center [197, 69] width 384 height 23
click at [173, 63] on div "**********" at bounding box center [197, 69] width 384 height 23
click at [179, 66] on button "Grab Withdraw" at bounding box center [180, 69] width 37 height 10
click at [175, 68] on button "Grab Withdraw" at bounding box center [180, 69] width 37 height 10
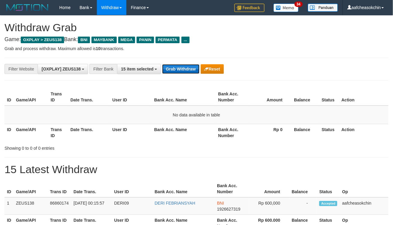
click at [175, 68] on button "Grab Withdraw" at bounding box center [180, 69] width 37 height 10
click at [188, 70] on button "Grab Withdraw" at bounding box center [180, 69] width 37 height 10
click at [188, 69] on button "Grab Withdraw" at bounding box center [180, 69] width 37 height 10
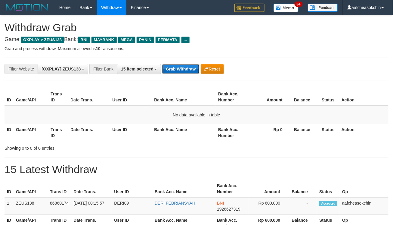
click at [187, 69] on button "Grab Withdraw" at bounding box center [180, 69] width 37 height 10
click at [178, 71] on button "Grab Withdraw" at bounding box center [180, 69] width 37 height 10
click at [179, 70] on button "Grab Withdraw" at bounding box center [180, 69] width 37 height 10
click at [190, 66] on button "Grab Withdraw" at bounding box center [180, 69] width 37 height 10
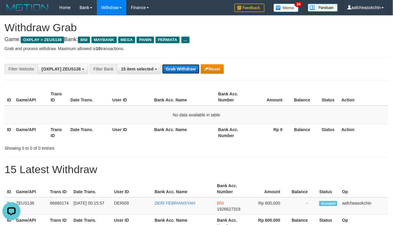
click at [189, 66] on button "Grab Withdraw" at bounding box center [180, 69] width 37 height 10
click at [178, 72] on button "Grab Withdraw" at bounding box center [180, 69] width 37 height 10
click at [190, 68] on button "Grab Withdraw" at bounding box center [180, 69] width 37 height 10
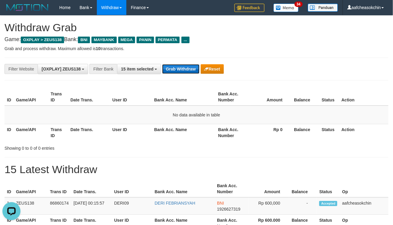
click at [180, 67] on button "Grab Withdraw" at bounding box center [180, 69] width 37 height 10
click at [185, 71] on button "Grab Withdraw" at bounding box center [180, 69] width 37 height 10
click at [185, 70] on button "Grab Withdraw" at bounding box center [180, 69] width 37 height 10
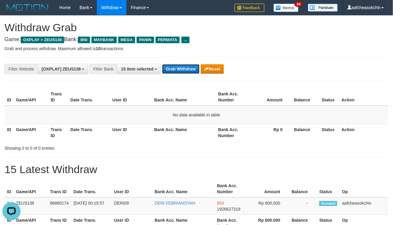
click at [184, 70] on button "Grab Withdraw" at bounding box center [180, 69] width 37 height 10
click at [184, 69] on button "Grab Withdraw" at bounding box center [180, 69] width 37 height 10
click at [184, 70] on button "Grab Withdraw" at bounding box center [180, 69] width 37 height 10
click at [184, 67] on button "Grab Withdraw" at bounding box center [180, 69] width 37 height 10
click at [183, 64] on button "Grab Withdraw" at bounding box center [180, 69] width 37 height 10
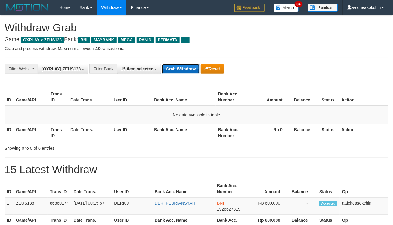
click at [177, 66] on button "Grab Withdraw" at bounding box center [180, 69] width 37 height 10
click at [174, 67] on button "Grab Withdraw" at bounding box center [180, 69] width 37 height 10
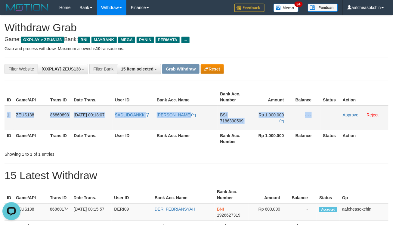
drag, startPoint x: 7, startPoint y: 113, endPoint x: 334, endPoint y: 116, distance: 327.7
click at [334, 116] on tr "1 ZEUS138 86860893 01/09/2025 00:18:07 SADLIDOANKK SADLI ISHAK BSI 7186390509 R…" at bounding box center [197, 118] width 384 height 25
copy tr "1 ZEUS138 86860893 01/09/2025 00:18:07 SADLIDOANKK SADLI ISHAK BSI 7186390509 R…"
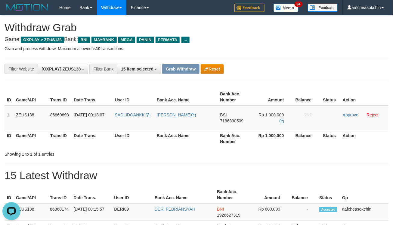
click at [252, 160] on div "**********" at bounding box center [196, 132] width 393 height 233
click at [223, 115] on span "BSI" at bounding box center [223, 115] width 7 height 5
copy td "BSI"
click at [223, 115] on span "BSI" at bounding box center [223, 115] width 7 height 5
click at [242, 120] on span "7186390509" at bounding box center [231, 121] width 23 height 5
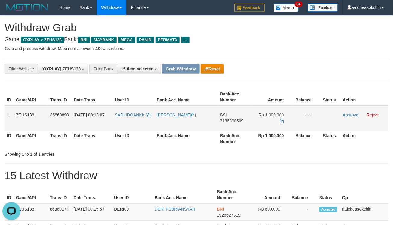
click at [272, 113] on span "Rp 1.000.000" at bounding box center [271, 115] width 25 height 5
copy td "1.000.000"
click at [272, 113] on span "Rp 1.000.000" at bounding box center [271, 115] width 25 height 5
click at [269, 137] on th "Rp 1.000.000" at bounding box center [272, 138] width 41 height 17
click at [349, 115] on link "Approve" at bounding box center [350, 115] width 16 height 5
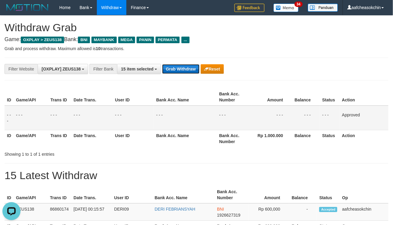
click at [178, 68] on button "Grab Withdraw" at bounding box center [180, 69] width 37 height 10
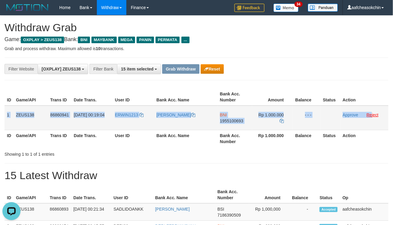
drag, startPoint x: 5, startPoint y: 116, endPoint x: 371, endPoint y: 115, distance: 365.6
click at [371, 115] on tr "1 ZEUS138 86860941 01/09/2025 00:19:04 ERWIN1213 ERWIN BNI 1955100693 Rp 1.000.…" at bounding box center [197, 118] width 384 height 25
click at [295, 158] on div "**********" at bounding box center [196, 141] width 393 height 250
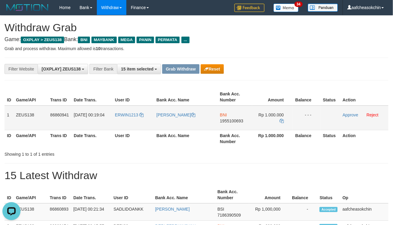
click at [233, 121] on span "1955100693" at bounding box center [231, 121] width 23 height 5
click at [271, 114] on span "Rp 1.000.000" at bounding box center [270, 115] width 25 height 5
copy td "1.000.000"
click at [289, 161] on div "**********" at bounding box center [196, 141] width 393 height 250
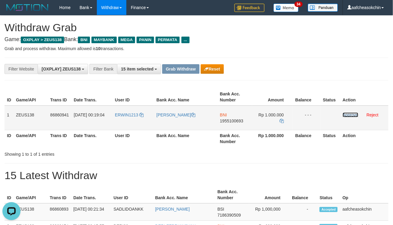
click at [345, 113] on link "Approve" at bounding box center [350, 115] width 16 height 5
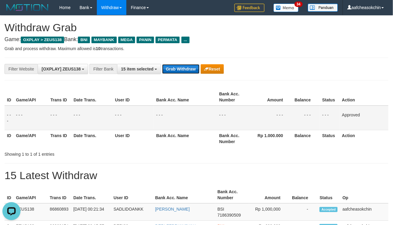
click at [172, 71] on button "Grab Withdraw" at bounding box center [180, 69] width 37 height 10
click at [172, 66] on button "Grab Withdraw" at bounding box center [180, 69] width 37 height 10
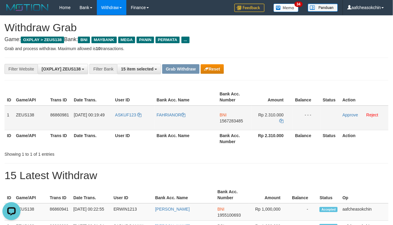
drag, startPoint x: 7, startPoint y: 113, endPoint x: 306, endPoint y: 118, distance: 298.9
click at [306, 118] on tr "1 ZEUS138 86860981 01/09/2025 00:19:49 ASKUF123 FAHRIANOR BNI 1567283485 Rp 2.3…" at bounding box center [197, 118] width 384 height 25
click at [293, 157] on div "Showing 1 to 1 of 1 entries" at bounding box center [196, 153] width 393 height 8
click at [224, 119] on span "1567283485" at bounding box center [230, 121] width 23 height 5
click at [269, 113] on span "Rp 2.310.000" at bounding box center [270, 115] width 25 height 5
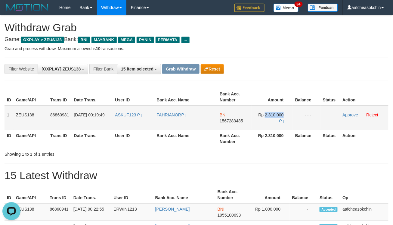
click at [269, 113] on span "Rp 2.310.000" at bounding box center [270, 115] width 25 height 5
copy td "2.310.000"
click at [320, 148] on div "ID Game/API Trans ID Date Trans. User ID Bank Acc. Name Bank Acc. Number Amount…" at bounding box center [196, 118] width 393 height 62
click at [349, 111] on td "Approve Reject" at bounding box center [364, 118] width 48 height 25
click at [349, 115] on link "Approve" at bounding box center [350, 115] width 16 height 5
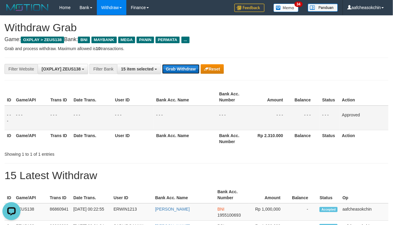
click at [179, 68] on button "Grab Withdraw" at bounding box center [180, 69] width 37 height 10
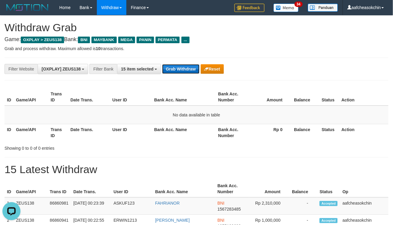
click at [189, 68] on button "Grab Withdraw" at bounding box center [180, 69] width 37 height 10
click at [189, 70] on button "Grab Withdraw" at bounding box center [180, 69] width 37 height 10
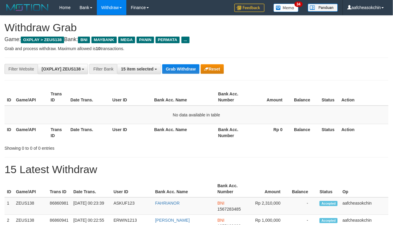
click at [188, 67] on button "Grab Withdraw" at bounding box center [180, 69] width 37 height 10
click at [185, 68] on button "Grab Withdraw" at bounding box center [180, 69] width 37 height 10
click at [182, 68] on button "Grab Withdraw" at bounding box center [180, 69] width 37 height 10
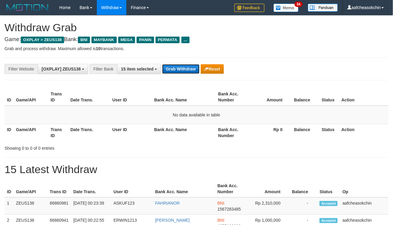
click at [182, 68] on button "Grab Withdraw" at bounding box center [180, 69] width 37 height 10
drag, startPoint x: 0, startPoint y: 0, endPoint x: 186, endPoint y: 73, distance: 199.8
click at [186, 73] on button "Grab Withdraw" at bounding box center [180, 69] width 37 height 10
click at [185, 73] on button "Grab Withdraw" at bounding box center [180, 69] width 37 height 10
click at [185, 72] on button "Grab Withdraw" at bounding box center [180, 69] width 37 height 10
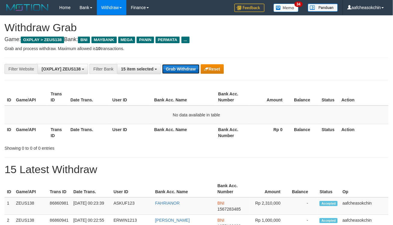
click at [185, 72] on button "Grab Withdraw" at bounding box center [180, 69] width 37 height 10
click at [181, 67] on button "Grab Withdraw" at bounding box center [180, 69] width 37 height 10
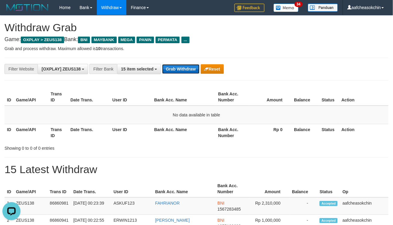
click at [181, 67] on button "Grab Withdraw" at bounding box center [180, 69] width 37 height 10
click at [181, 66] on button "Grab Withdraw" at bounding box center [180, 69] width 37 height 10
click at [186, 60] on div "**********" at bounding box center [197, 69] width 384 height 23
click at [182, 69] on button "Grab Withdraw" at bounding box center [180, 69] width 37 height 10
click at [181, 66] on button "Grab Withdraw" at bounding box center [180, 69] width 37 height 10
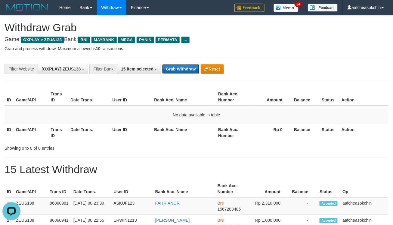
click at [181, 66] on button "Grab Withdraw" at bounding box center [180, 69] width 37 height 10
click at [181, 71] on button "Grab Withdraw" at bounding box center [180, 69] width 37 height 10
click at [169, 60] on div "**********" at bounding box center [197, 69] width 384 height 23
click at [171, 64] on div "**********" at bounding box center [163, 69] width 327 height 10
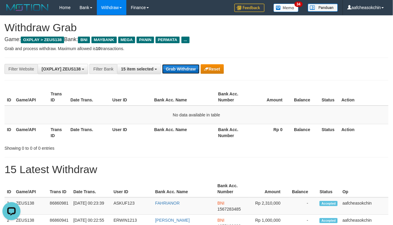
click at [175, 64] on button "Grab Withdraw" at bounding box center [180, 69] width 37 height 10
click at [176, 71] on button "Grab Withdraw" at bounding box center [180, 69] width 37 height 10
click at [173, 69] on button "Grab Withdraw" at bounding box center [180, 69] width 37 height 10
click at [175, 68] on button "Grab Withdraw" at bounding box center [180, 69] width 37 height 10
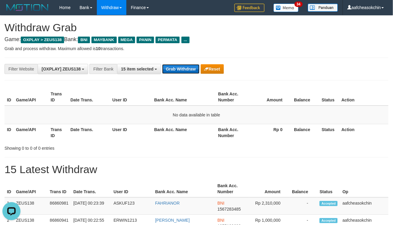
click at [175, 68] on button "Grab Withdraw" at bounding box center [180, 69] width 37 height 10
drag, startPoint x: 175, startPoint y: 68, endPoint x: 179, endPoint y: 63, distance: 6.4
click at [179, 63] on div "**********" at bounding box center [197, 69] width 384 height 23
click at [171, 66] on button "Grab Withdraw" at bounding box center [180, 69] width 37 height 10
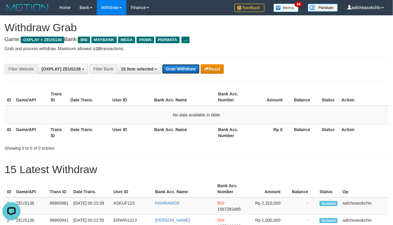
click at [171, 66] on button "Grab Withdraw" at bounding box center [180, 69] width 37 height 10
click at [189, 72] on button "Grab Withdraw" at bounding box center [180, 69] width 37 height 10
click at [173, 68] on button "Grab Withdraw" at bounding box center [180, 69] width 37 height 10
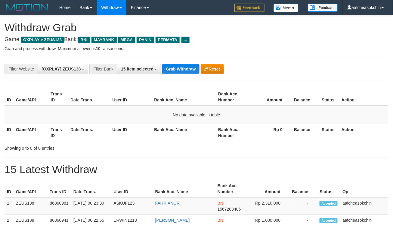
click at [122, 161] on div "**********" at bounding box center [196, 155] width 393 height 278
click at [169, 68] on button "Grab Withdraw" at bounding box center [180, 69] width 37 height 10
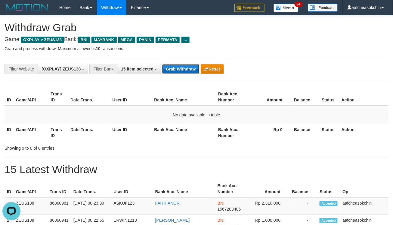
click at [169, 68] on button "Grab Withdraw" at bounding box center [180, 69] width 37 height 10
click at [176, 71] on button "Grab Withdraw" at bounding box center [180, 69] width 37 height 10
click at [161, 64] on div "**********" at bounding box center [163, 69] width 327 height 10
click at [181, 70] on button "Grab Withdraw" at bounding box center [180, 69] width 37 height 10
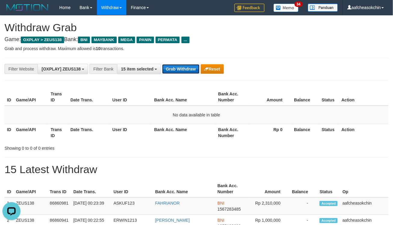
click at [176, 71] on button "Grab Withdraw" at bounding box center [180, 69] width 37 height 10
click at [174, 72] on button "Grab Withdraw" at bounding box center [180, 69] width 37 height 10
click at [173, 72] on button "Grab Withdraw" at bounding box center [180, 69] width 37 height 10
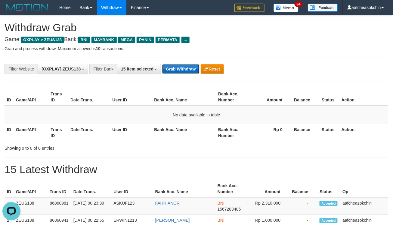
click at [173, 73] on button "Grab Withdraw" at bounding box center [180, 69] width 37 height 10
click at [175, 75] on div "**********" at bounding box center [197, 69] width 384 height 23
click at [179, 62] on div "**********" at bounding box center [197, 69] width 384 height 23
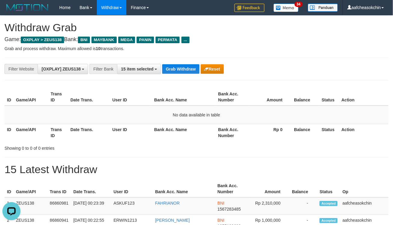
click at [176, 79] on div "**********" at bounding box center [197, 69] width 384 height 23
click at [176, 78] on div "**********" at bounding box center [197, 69] width 384 height 23
click at [176, 75] on div "**********" at bounding box center [197, 69] width 384 height 23
click at [175, 69] on button "Grab Withdraw" at bounding box center [180, 69] width 37 height 10
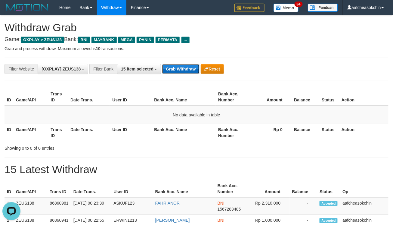
click at [175, 69] on button "Grab Withdraw" at bounding box center [180, 69] width 37 height 10
click at [174, 67] on button "Grab Withdraw" at bounding box center [180, 69] width 37 height 10
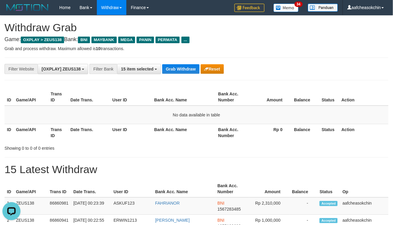
click at [174, 63] on div "**********" at bounding box center [197, 69] width 384 height 23
click at [174, 60] on div "**********" at bounding box center [197, 69] width 384 height 23
click at [179, 68] on button "Grab Withdraw" at bounding box center [180, 69] width 37 height 10
click at [182, 63] on div "**********" at bounding box center [197, 69] width 384 height 23
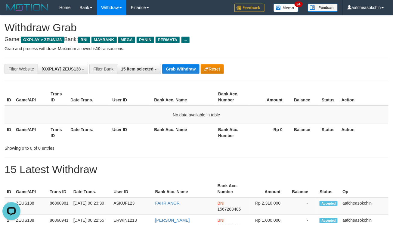
click at [193, 54] on div "**********" at bounding box center [196, 155] width 393 height 278
click at [180, 66] on button "Grab Withdraw" at bounding box center [180, 69] width 37 height 10
click at [186, 68] on button "Grab Withdraw" at bounding box center [180, 69] width 37 height 10
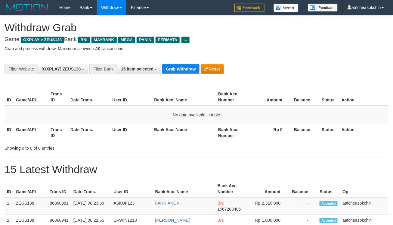
click at [109, 166] on h1 "15 Latest Withdraw" at bounding box center [197, 170] width 384 height 12
click at [176, 68] on button "Grab Withdraw" at bounding box center [180, 69] width 37 height 10
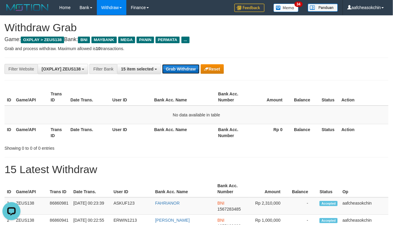
click at [176, 68] on button "Grab Withdraw" at bounding box center [180, 69] width 37 height 10
click at [185, 72] on button "Grab Withdraw" at bounding box center [180, 69] width 37 height 10
click at [170, 71] on button "Grab Withdraw" at bounding box center [180, 69] width 37 height 10
click at [173, 72] on button "Grab Withdraw" at bounding box center [180, 69] width 37 height 10
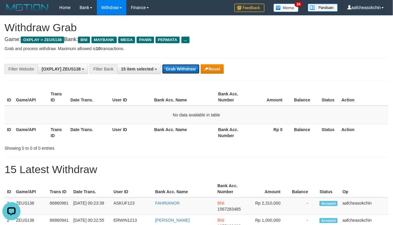
click at [172, 66] on button "Grab Withdraw" at bounding box center [180, 69] width 37 height 10
click at [173, 70] on button "Grab Withdraw" at bounding box center [180, 69] width 37 height 10
click at [190, 68] on button "Grab Withdraw" at bounding box center [180, 69] width 37 height 10
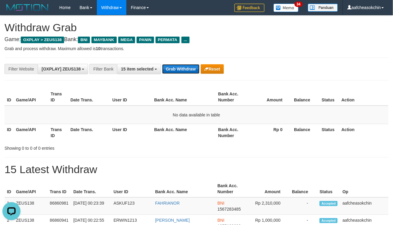
click at [190, 68] on button "Grab Withdraw" at bounding box center [180, 69] width 37 height 10
click at [179, 70] on button "Grab Withdraw" at bounding box center [180, 69] width 37 height 10
click at [179, 72] on button "Grab Withdraw" at bounding box center [180, 69] width 37 height 10
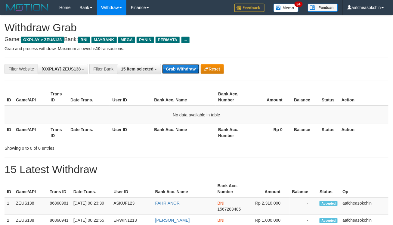
click at [180, 69] on button "Grab Withdraw" at bounding box center [180, 69] width 37 height 10
click at [181, 73] on button "Grab Withdraw" at bounding box center [180, 69] width 37 height 10
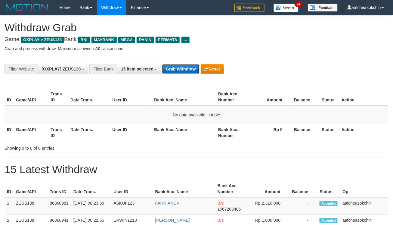
click at [181, 73] on button "Grab Withdraw" at bounding box center [180, 69] width 37 height 10
click at [181, 71] on button "Grab Withdraw" at bounding box center [180, 69] width 37 height 10
click at [178, 68] on button "Grab Withdraw" at bounding box center [180, 69] width 37 height 10
click at [181, 72] on button "Grab Withdraw" at bounding box center [180, 69] width 37 height 10
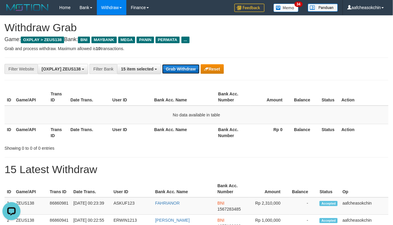
click at [181, 72] on button "Grab Withdraw" at bounding box center [180, 69] width 37 height 10
click at [180, 72] on button "Grab Withdraw" at bounding box center [180, 69] width 37 height 10
click at [179, 74] on button "Grab Withdraw" at bounding box center [180, 69] width 37 height 10
click at [190, 71] on button "Grab Withdraw" at bounding box center [180, 69] width 37 height 10
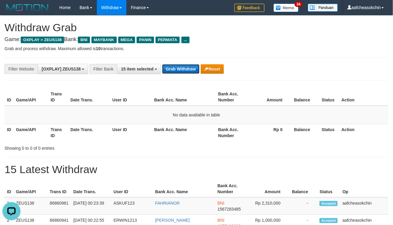
click at [180, 69] on button "Grab Withdraw" at bounding box center [180, 69] width 37 height 10
click at [170, 73] on button "Grab Withdraw" at bounding box center [180, 69] width 37 height 10
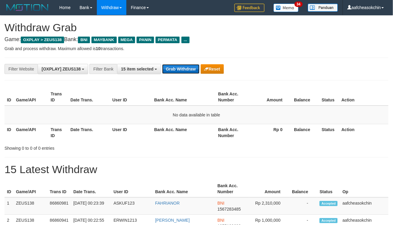
click at [185, 69] on button "Grab Withdraw" at bounding box center [180, 69] width 37 height 10
click at [169, 71] on button "Grab Withdraw" at bounding box center [180, 69] width 37 height 10
click at [180, 68] on button "Grab Withdraw" at bounding box center [180, 69] width 37 height 10
click at [185, 68] on button "Grab Withdraw" at bounding box center [180, 69] width 37 height 10
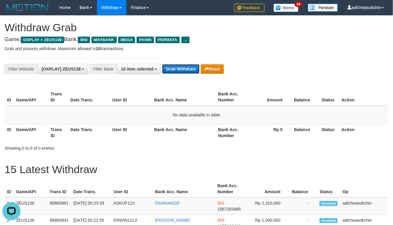
click at [185, 68] on button "Grab Withdraw" at bounding box center [180, 69] width 37 height 10
click at [189, 71] on button "Grab Withdraw" at bounding box center [180, 69] width 37 height 10
click at [189, 72] on button "Grab Withdraw" at bounding box center [180, 69] width 37 height 10
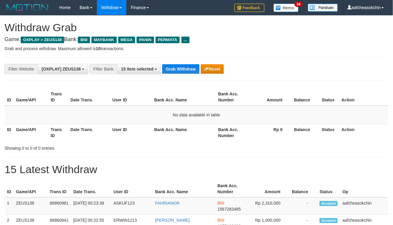
click at [181, 62] on div "**********" at bounding box center [197, 69] width 384 height 23
click at [182, 65] on button "Grab Withdraw" at bounding box center [180, 69] width 37 height 10
click at [180, 70] on button "Grab Withdraw" at bounding box center [180, 69] width 37 height 10
click at [180, 74] on div "**********" at bounding box center [163, 69] width 327 height 10
click at [176, 67] on button "Grab Withdraw" at bounding box center [180, 69] width 37 height 10
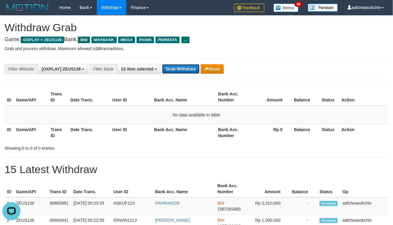
click at [176, 67] on button "Grab Withdraw" at bounding box center [180, 69] width 37 height 10
click at [178, 75] on div "**********" at bounding box center [197, 69] width 384 height 23
click at [178, 71] on button "Grab Withdraw" at bounding box center [180, 69] width 37 height 10
click at [181, 69] on button "Grab Withdraw" at bounding box center [180, 69] width 37 height 10
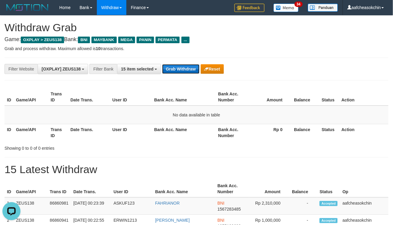
click at [181, 69] on button "Grab Withdraw" at bounding box center [180, 69] width 37 height 10
click at [181, 70] on button "Grab Withdraw" at bounding box center [180, 69] width 37 height 10
click at [179, 64] on div "**********" at bounding box center [163, 69] width 327 height 10
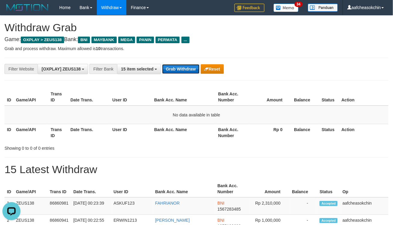
click at [179, 72] on button "Grab Withdraw" at bounding box center [180, 69] width 37 height 10
drag, startPoint x: 181, startPoint y: 74, endPoint x: 185, endPoint y: 58, distance: 16.3
click at [182, 93] on div "**********" at bounding box center [196, 155] width 393 height 278
click at [186, 83] on div "**********" at bounding box center [196, 155] width 393 height 278
drag, startPoint x: 178, startPoint y: 62, endPoint x: 177, endPoint y: 68, distance: 5.5
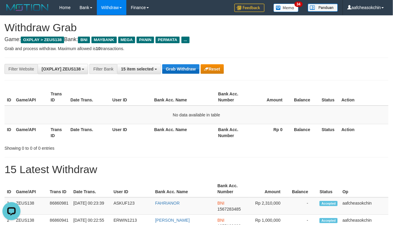
click at [179, 62] on div "**********" at bounding box center [197, 69] width 384 height 23
click at [176, 69] on button "Grab Withdraw" at bounding box center [180, 69] width 37 height 10
click at [174, 70] on button "Grab Withdraw" at bounding box center [180, 69] width 37 height 10
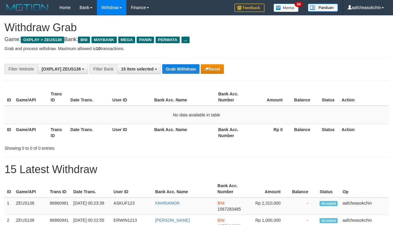
click at [175, 68] on button "Grab Withdraw" at bounding box center [180, 69] width 37 height 10
click at [175, 70] on button "Grab Withdraw" at bounding box center [180, 69] width 37 height 10
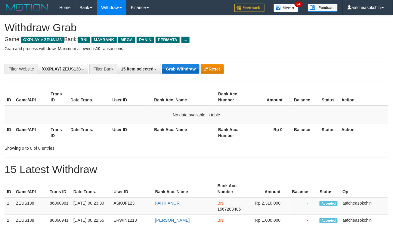
click at [175, 70] on button "Grab Withdraw" at bounding box center [180, 69] width 37 height 10
click at [173, 73] on button "Grab Withdraw" at bounding box center [180, 69] width 37 height 10
click at [178, 71] on button "Grab Withdraw" at bounding box center [180, 69] width 37 height 10
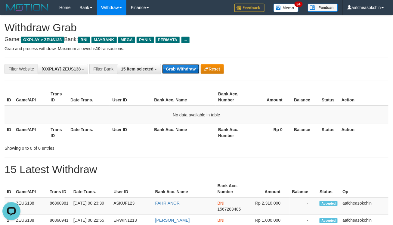
click at [178, 72] on button "Grab Withdraw" at bounding box center [180, 69] width 37 height 10
click at [185, 71] on button "Grab Withdraw" at bounding box center [180, 69] width 37 height 10
click at [179, 70] on button "Grab Withdraw" at bounding box center [180, 69] width 37 height 10
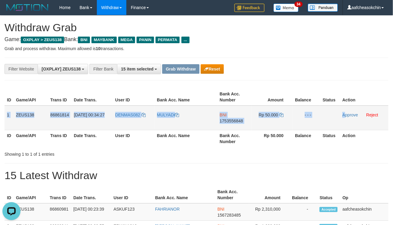
drag, startPoint x: 6, startPoint y: 117, endPoint x: 346, endPoint y: 122, distance: 339.8
click at [346, 122] on tr "1 ZEUS138 86861814 01/09/2025 00:34:27 DENMAS082 MULYADI BNI 1753556848 Rp 50.0…" at bounding box center [197, 118] width 384 height 25
copy tr "1 ZEUS138 86861814 01/09/2025 00:34:27 DENMAS082 MULYADI BNI 1753556848 Rp 50.0…"
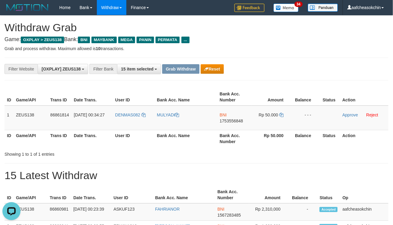
click at [251, 150] on div "Showing 1 to 1 of 1 entries" at bounding box center [196, 153] width 393 height 8
click at [220, 127] on td "BNI 1753556848" at bounding box center [234, 118] width 35 height 25
click at [227, 115] on td "BNI 1753556848" at bounding box center [234, 118] width 35 height 25
click at [228, 117] on td "BNI 1753556848" at bounding box center [234, 118] width 35 height 25
click at [230, 120] on span "1753556848" at bounding box center [230, 121] width 23 height 5
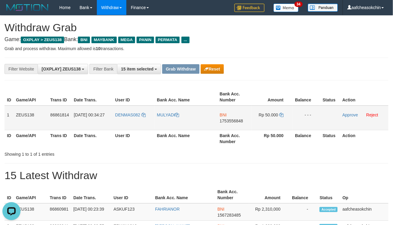
click at [272, 113] on span "Rp 50.000" at bounding box center [269, 115] width 20 height 5
copy td "50.000"
click at [272, 113] on span "Rp 50.000" at bounding box center [269, 115] width 20 height 5
click at [342, 148] on div "ID Game/API Trans ID Date Trans. User ID Bank Acc. Name Bank Acc. Number Amount…" at bounding box center [196, 118] width 393 height 62
click at [349, 116] on link "Approve" at bounding box center [350, 115] width 16 height 5
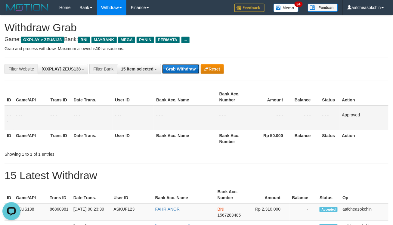
click at [187, 69] on button "Grab Withdraw" at bounding box center [180, 69] width 37 height 10
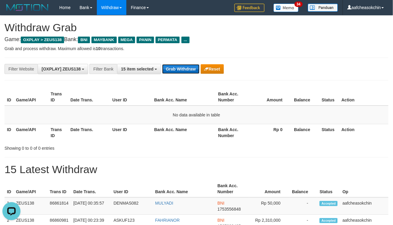
click at [169, 74] on button "Grab Withdraw" at bounding box center [180, 69] width 37 height 10
click at [170, 72] on button "Grab Withdraw" at bounding box center [180, 69] width 37 height 10
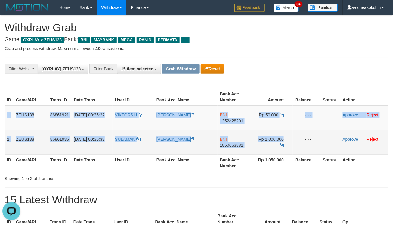
drag, startPoint x: 7, startPoint y: 116, endPoint x: 296, endPoint y: 140, distance: 289.9
click at [296, 140] on tbody "1 ZEUS138 86861921 [DATE] 00:36:22 VIKTOR511 [PERSON_NAME] BNI 1352428201 Rp 50…" at bounding box center [197, 130] width 384 height 49
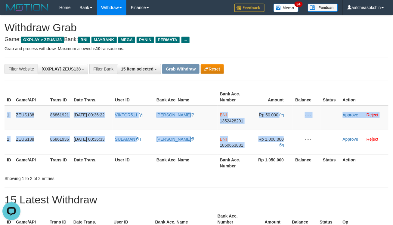
copy tbody "1 ZEUS138 86861921 [DATE] 00:36:22 VIKTOR511 [PERSON_NAME] BNI 1352428201 Rp 50…"
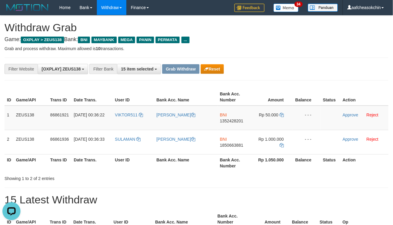
drag, startPoint x: 275, startPoint y: 57, endPoint x: 273, endPoint y: 75, distance: 19.1
click at [275, 57] on div "**********" at bounding box center [196, 179] width 393 height 326
click at [232, 123] on td "BNI 1352428201" at bounding box center [234, 118] width 35 height 25
click at [230, 119] on span "1352428201" at bounding box center [231, 121] width 23 height 5
click at [271, 117] on span "Rp 50.000" at bounding box center [269, 115] width 20 height 5
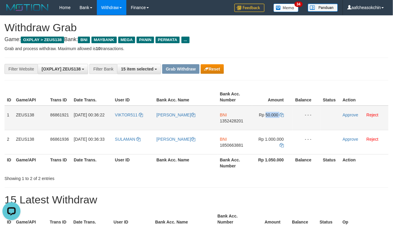
click at [271, 117] on span "Rp 50.000" at bounding box center [269, 115] width 20 height 5
copy td "50.000"
click at [349, 113] on link "Approve" at bounding box center [350, 115] width 16 height 5
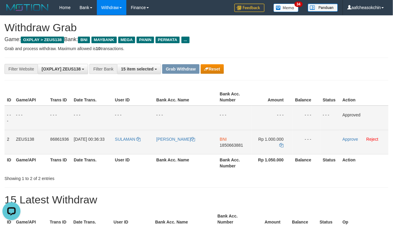
click at [235, 142] on td "BNI 1850663881" at bounding box center [234, 142] width 35 height 24
click at [234, 145] on span "1850663881" at bounding box center [230, 145] width 23 height 5
click at [268, 130] on td "Rp 1.000.000" at bounding box center [272, 142] width 41 height 24
click at [274, 137] on span "Rp 1.000.000" at bounding box center [270, 139] width 25 height 5
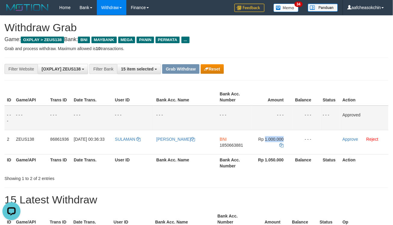
copy td "1.000.000"
click at [253, 158] on th "Rp 1.050.000" at bounding box center [272, 163] width 41 height 17
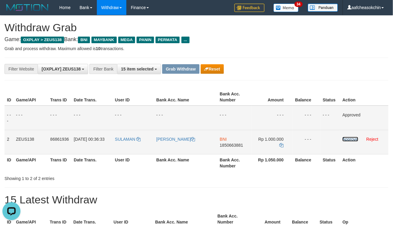
click at [351, 138] on link "Approve" at bounding box center [350, 139] width 16 height 5
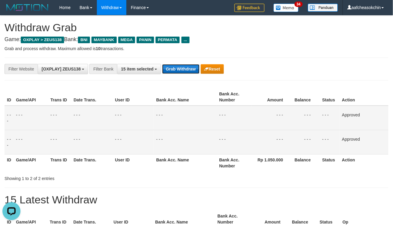
click at [191, 67] on button "Grab Withdraw" at bounding box center [180, 69] width 37 height 10
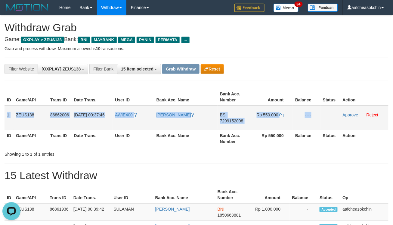
drag, startPoint x: 8, startPoint y: 115, endPoint x: 322, endPoint y: 122, distance: 314.6
click at [322, 122] on tr "1 ZEUS138 86862006 01/09/2025 00:37:46 AWIE400 MASRAHUL FAKHRI BSI 7299152008 R…" at bounding box center [197, 118] width 384 height 25
copy tr "1 ZEUS138 86862006 01/09/2025 00:37:46 AWIE400 MASRAHUL FAKHRI BSI 7299152008 R…"
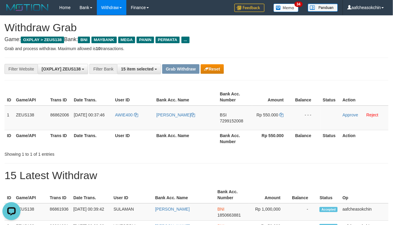
click at [292, 163] on div "**********" at bounding box center [196, 184] width 393 height 336
click at [224, 116] on span "BSI" at bounding box center [223, 115] width 7 height 5
copy td "BSI"
click at [224, 116] on span "BSI" at bounding box center [223, 115] width 7 height 5
click at [224, 119] on span "7299152008" at bounding box center [231, 121] width 23 height 5
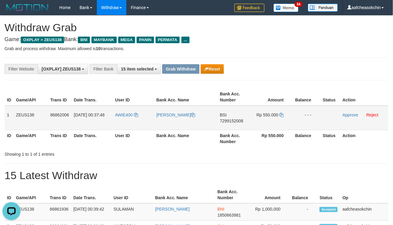
click at [267, 117] on span "Rp 550.000" at bounding box center [267, 115] width 22 height 5
copy td "550.000"
click at [267, 117] on span "Rp 550.000" at bounding box center [267, 115] width 22 height 5
click at [323, 155] on div "Showing 1 to 1 of 1 entries" at bounding box center [196, 153] width 393 height 8
click at [347, 113] on link "Approve" at bounding box center [350, 115] width 16 height 5
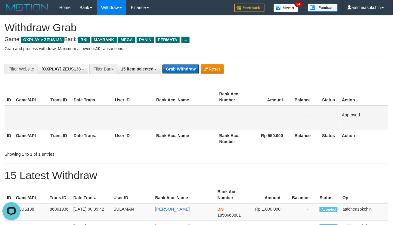
click at [170, 70] on button "Grab Withdraw" at bounding box center [180, 69] width 37 height 10
drag, startPoint x: 170, startPoint y: 70, endPoint x: 316, endPoint y: 79, distance: 147.0
click at [170, 70] on button "Grab Withdraw" at bounding box center [180, 69] width 37 height 10
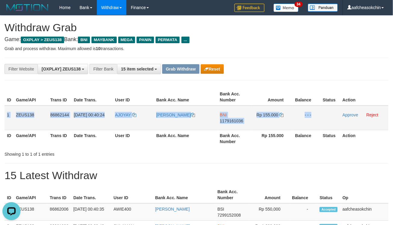
drag, startPoint x: 7, startPoint y: 111, endPoint x: 330, endPoint y: 119, distance: 323.0
click at [330, 119] on tr "1 ZEUS138 86862144 [DATE] 00:40:24 [GEOGRAPHIC_DATA] [PERSON_NAME] BNI 11791610…" at bounding box center [197, 118] width 384 height 25
copy tr "1 ZEUS138 86862144 [DATE] 00:40:24 AJOYAY [PERSON_NAME] BNI 1179161036 Rp 155.0…"
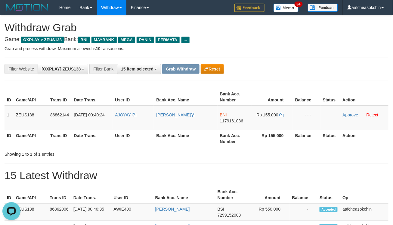
click at [149, 151] on div "Showing 1 to 1 of 1 entries" at bounding box center [82, 153] width 155 height 8
click at [228, 121] on span "1179161036" at bounding box center [231, 121] width 23 height 5
click at [269, 116] on span "Rp 155.000" at bounding box center [267, 115] width 22 height 5
copy td "155.000"
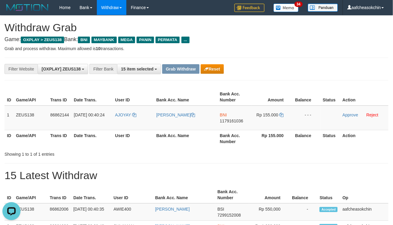
click at [256, 158] on div "**********" at bounding box center [196, 192] width 393 height 353
click at [345, 117] on td "Approve Reject" at bounding box center [364, 118] width 48 height 25
click at [345, 113] on link "Approve" at bounding box center [350, 115] width 16 height 5
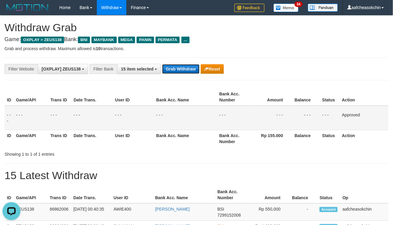
click at [192, 69] on button "Grab Withdraw" at bounding box center [180, 69] width 37 height 10
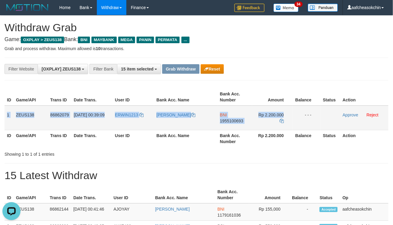
drag, startPoint x: 4, startPoint y: 115, endPoint x: 299, endPoint y: 123, distance: 294.7
click at [299, 123] on tr "1 ZEUS138 86862079 [DATE] 00:39:09 ERWIN1213 [PERSON_NAME] BNI 1955100693 Rp 2.…" at bounding box center [197, 118] width 384 height 25
copy tr "1 ZEUS138 86862079 [DATE] 00:39:09 ERWIN1213 [PERSON_NAME] BNI 1955100693 Rp 2.…"
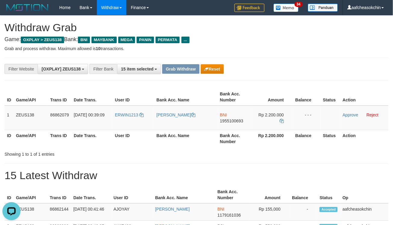
drag, startPoint x: 245, startPoint y: 158, endPoint x: 248, endPoint y: 154, distance: 5.4
click at [245, 159] on div "**********" at bounding box center [196, 201] width 393 height 370
click at [237, 119] on span "1955100693" at bounding box center [231, 121] width 23 height 5
click at [275, 113] on span "Rp 2.200.000" at bounding box center [270, 115] width 25 height 5
copy td "2.200.000"
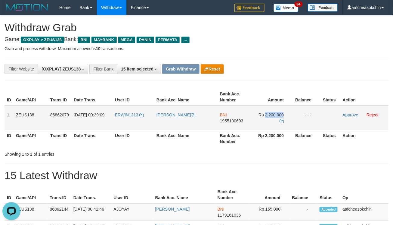
click at [275, 113] on span "Rp 2.200.000" at bounding box center [270, 115] width 25 height 5
click at [326, 146] on th "Status" at bounding box center [330, 138] width 20 height 17
click at [344, 115] on link "Approve" at bounding box center [350, 115] width 16 height 5
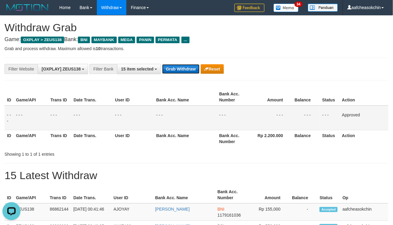
click at [176, 71] on button "Grab Withdraw" at bounding box center [180, 69] width 37 height 10
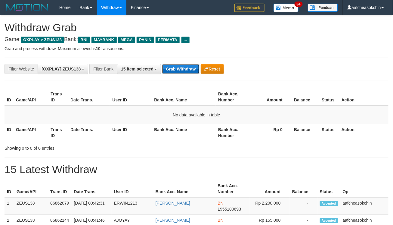
click at [182, 71] on button "Grab Withdraw" at bounding box center [180, 69] width 37 height 10
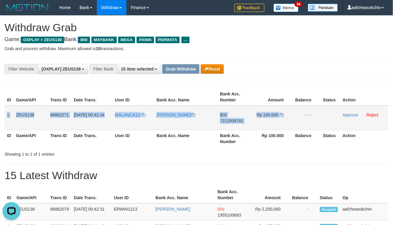
drag, startPoint x: 5, startPoint y: 116, endPoint x: 285, endPoint y: 119, distance: 279.9
click at [285, 119] on tr "1 ZEUS138 86862271 [DATE] 00:42:34 MALANCA12 [PERSON_NAME] BSI 7212509781 Rp 10…" at bounding box center [197, 118] width 384 height 25
copy tr "1 ZEUS138 86862271 [DATE] 00:42:34 MALANCA12 [PERSON_NAME] BSI 7212509781 Rp 10…"
click at [280, 141] on th "Rp 100.000" at bounding box center [272, 138] width 41 height 17
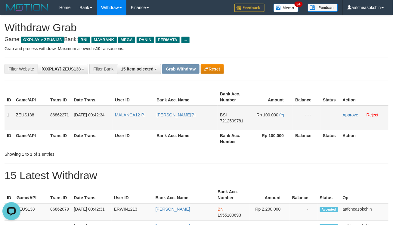
click at [223, 113] on span "BSI" at bounding box center [223, 115] width 7 height 5
copy td "BSI"
click at [223, 113] on span "BSI" at bounding box center [223, 115] width 7 height 5
click at [236, 119] on span "7212509781" at bounding box center [231, 121] width 23 height 5
click at [270, 115] on span "Rp 100.000" at bounding box center [267, 115] width 22 height 5
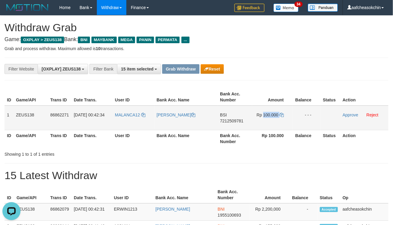
click at [270, 115] on span "Rp 100.000" at bounding box center [267, 115] width 22 height 5
copy td "100.000"
click at [320, 162] on div "**********" at bounding box center [196, 209] width 393 height 387
click at [347, 113] on link "Approve" at bounding box center [350, 115] width 16 height 5
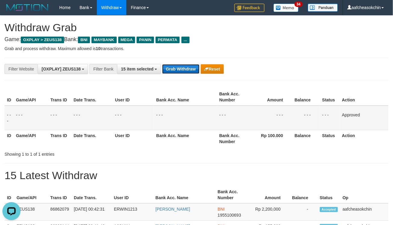
click at [188, 71] on button "Grab Withdraw" at bounding box center [180, 69] width 37 height 10
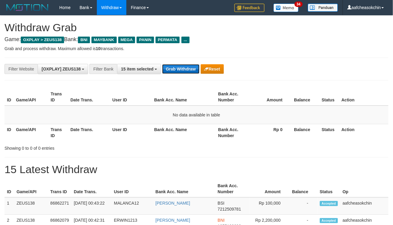
click at [186, 73] on button "Grab Withdraw" at bounding box center [180, 69] width 37 height 10
click at [184, 72] on button "Grab Withdraw" at bounding box center [180, 69] width 37 height 10
click at [188, 67] on button "Grab Withdraw" at bounding box center [180, 69] width 37 height 10
click at [185, 70] on button "Grab Withdraw" at bounding box center [180, 69] width 37 height 10
click at [172, 66] on button "Grab Withdraw" at bounding box center [180, 69] width 37 height 10
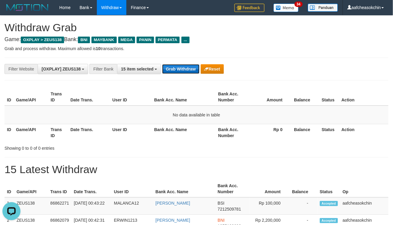
click at [172, 66] on button "Grab Withdraw" at bounding box center [180, 69] width 37 height 10
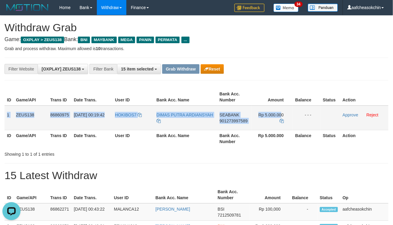
drag, startPoint x: 8, startPoint y: 113, endPoint x: 281, endPoint y: 113, distance: 273.0
click at [281, 113] on tr "1 ZEUS138 86860975 01/09/2025 00:19:42 HOKIBOS7 DIMAS PUTRA ARDIANSYAH SEABANK …" at bounding box center [197, 118] width 384 height 25
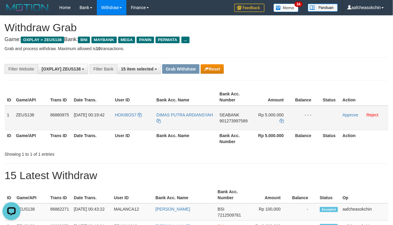
click at [286, 115] on td "Rp 5.000.000" at bounding box center [272, 118] width 41 height 25
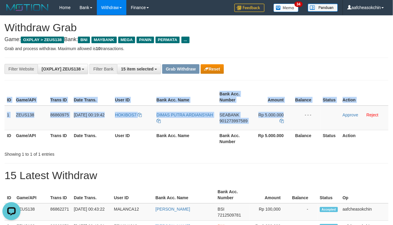
drag, startPoint x: 286, startPoint y: 115, endPoint x: 2, endPoint y: 110, distance: 283.9
click at [2, 110] on div "ID Game/API Trans ID Date Trans. User ID Bank Acc. Name Bank Acc. Number Amount…" at bounding box center [196, 118] width 393 height 62
copy div "ID Game/API Trans ID Date Trans. User ID Bank Acc. Name Bank Acc. Number Amount…"
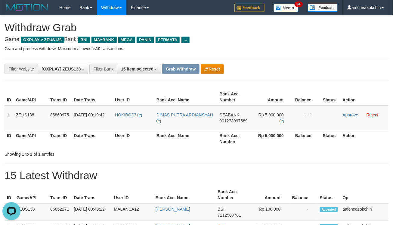
drag, startPoint x: 125, startPoint y: 159, endPoint x: 134, endPoint y: 140, distance: 21.0
click at [127, 157] on div "**********" at bounding box center [196, 218] width 393 height 404
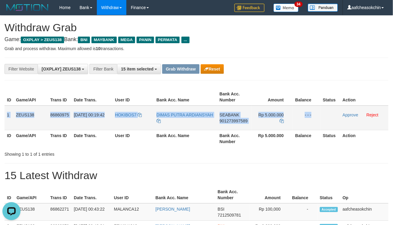
drag, startPoint x: 7, startPoint y: 113, endPoint x: 333, endPoint y: 115, distance: 326.5
click at [338, 112] on tr "1 ZEUS138 86860975 01/09/2025 00:19:42 HOKIBOS7 DIMAS PUTRA ARDIANSYAH SEABANK …" at bounding box center [197, 118] width 384 height 25
copy tr "1 ZEUS138 86860975 01/09/2025 00:19:42 HOKIBOS7 DIMAS PUTRA ARDIANSYAH SEABANK …"
click at [244, 167] on div "**********" at bounding box center [196, 218] width 393 height 404
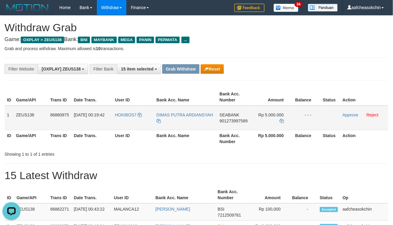
click at [225, 114] on span "SEABANK" at bounding box center [229, 115] width 20 height 5
copy td "SEABANK"
click at [233, 124] on td "SEABANK 901273997589" at bounding box center [234, 118] width 35 height 25
click at [231, 120] on span "901273997589" at bounding box center [233, 121] width 28 height 5
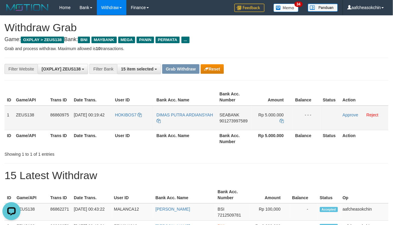
click at [268, 112] on td "Rp 5.000.000" at bounding box center [272, 118] width 41 height 25
copy td "5.000.000"
click at [268, 112] on td "Rp 5.000.000" at bounding box center [272, 118] width 41 height 25
click at [350, 112] on td "Approve Reject" at bounding box center [364, 118] width 48 height 25
click at [348, 115] on link "Approve" at bounding box center [350, 115] width 16 height 5
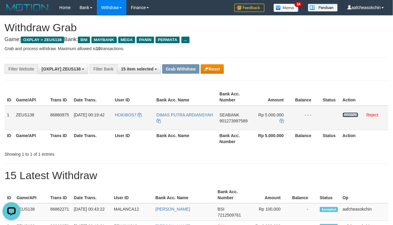
click at [345, 114] on link "Approve" at bounding box center [350, 115] width 16 height 5
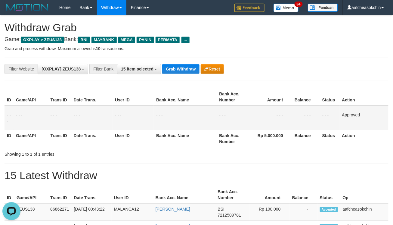
click at [314, 146] on th "Balance" at bounding box center [306, 138] width 28 height 17
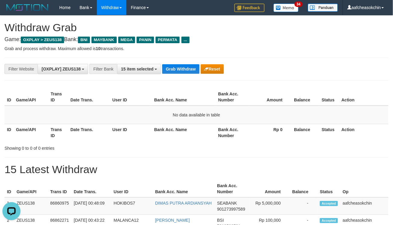
click at [173, 62] on div "**********" at bounding box center [197, 69] width 384 height 23
click at [173, 64] on button "Grab Withdraw" at bounding box center [180, 69] width 37 height 10
click at [173, 65] on button "Grab Withdraw" at bounding box center [180, 69] width 37 height 10
click at [176, 70] on button "Grab Withdraw" at bounding box center [180, 69] width 37 height 10
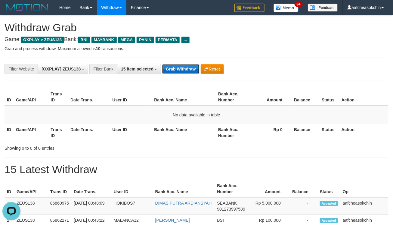
click at [175, 67] on button "Grab Withdraw" at bounding box center [180, 69] width 37 height 10
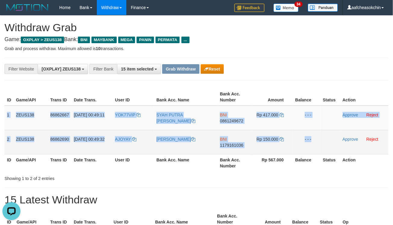
drag, startPoint x: 5, startPoint y: 114, endPoint x: 326, endPoint y: 151, distance: 323.3
click at [326, 151] on tbody "1 ZEUS138 86862667 01/09/2025 00:49:11 YOK77VIP SYAH PUTRA RIZKY SIHOMBING BNI …" at bounding box center [197, 130] width 384 height 49
copy tbody "1 ZEUS138 86862667 01/09/2025 00:49:11 YOK77VIP SYAH PUTRA RIZKY SIHOMBING BNI …"
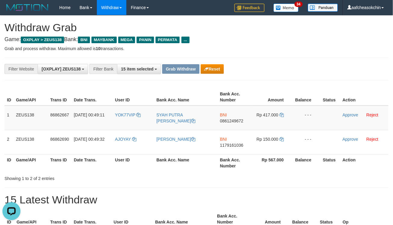
click at [124, 119] on td "YOK77VIP" at bounding box center [132, 118] width 41 height 25
copy link "YOK77VIP"
click at [124, 119] on td "YOK77VIP" at bounding box center [132, 118] width 41 height 25
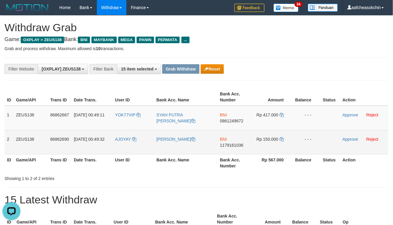
click at [125, 147] on td "AJOYAY" at bounding box center [132, 142] width 41 height 24
copy link "AJOYAY"
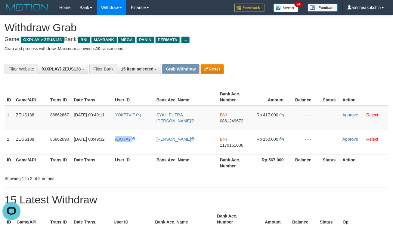
click at [279, 41] on h4 "Game: OXPLAY > ZEUS138 Bank: BNI MAYBANK MEGA PANIN PERMATA ..." at bounding box center [197, 40] width 384 height 6
click at [230, 115] on td "BNI 0861249672" at bounding box center [234, 118] width 35 height 25
click at [233, 121] on span "0861249672" at bounding box center [231, 121] width 23 height 5
click at [273, 114] on span "Rp 417.000" at bounding box center [267, 115] width 22 height 5
copy td "417.000"
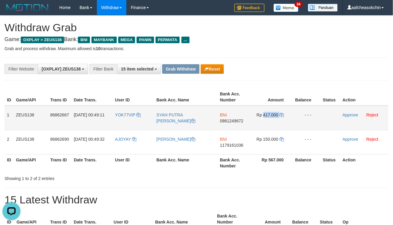
click at [273, 114] on span "Rp 417.000" at bounding box center [267, 115] width 22 height 5
drag, startPoint x: 157, startPoint y: 192, endPoint x: 160, endPoint y: 193, distance: 3.4
click at [348, 115] on link "Approve" at bounding box center [350, 115] width 16 height 5
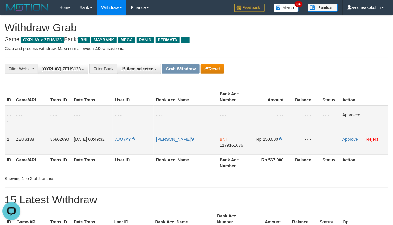
drag, startPoint x: 228, startPoint y: 143, endPoint x: 233, endPoint y: 144, distance: 4.9
click at [228, 143] on span "1179161036" at bounding box center [230, 145] width 23 height 5
click at [266, 137] on span "Rp 150.000" at bounding box center [267, 139] width 22 height 5
copy td "150.000"
drag, startPoint x: 266, startPoint y: 137, endPoint x: 293, endPoint y: 138, distance: 27.7
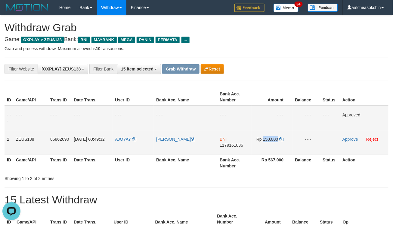
click at [266, 137] on span "Rp 150.000" at bounding box center [267, 139] width 22 height 5
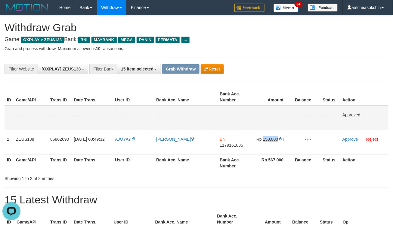
copy span "150.000"
drag, startPoint x: 256, startPoint y: 163, endPoint x: 250, endPoint y: 163, distance: 6.3
click at [256, 163] on th "Rp 567.000" at bounding box center [272, 163] width 41 height 17
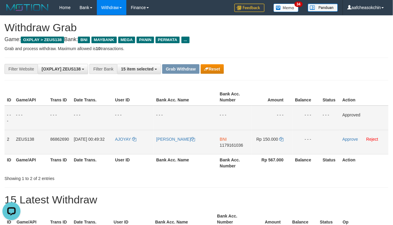
click at [125, 144] on td "AJOYAY" at bounding box center [132, 142] width 41 height 24
copy link "AJOYAY"
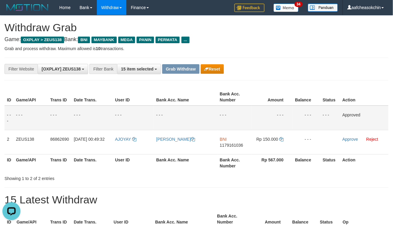
drag, startPoint x: 323, startPoint y: 32, endPoint x: 377, endPoint y: 41, distance: 55.2
click at [323, 32] on h1 "Withdraw Grab" at bounding box center [197, 28] width 384 height 12
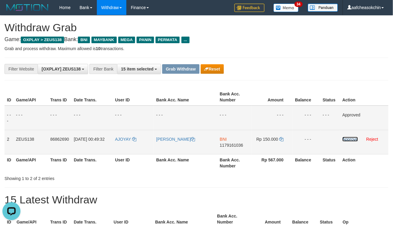
click at [353, 138] on link "Approve" at bounding box center [350, 139] width 16 height 5
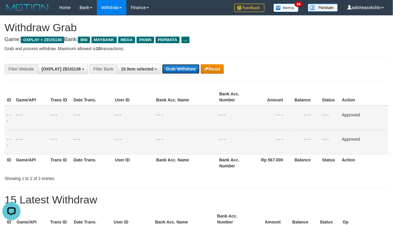
click at [177, 66] on button "Grab Withdraw" at bounding box center [180, 69] width 37 height 10
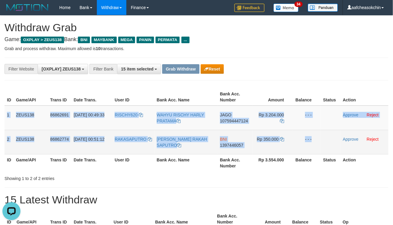
drag, startPoint x: 50, startPoint y: 118, endPoint x: 324, endPoint y: 137, distance: 274.8
click at [324, 138] on tbody "1 ZEUS138 86862691 01/09/2025 00:49:33 RISCHY620 WAHYU RISCHY HARLY PRATAMA JAG…" at bounding box center [197, 130] width 384 height 49
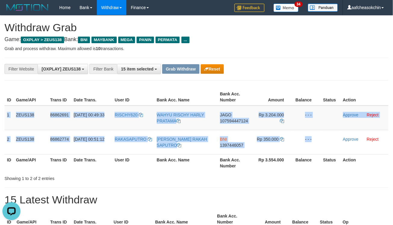
drag, startPoint x: 284, startPoint y: 73, endPoint x: 305, endPoint y: 83, distance: 22.9
click at [284, 73] on div "**********" at bounding box center [163, 69] width 327 height 10
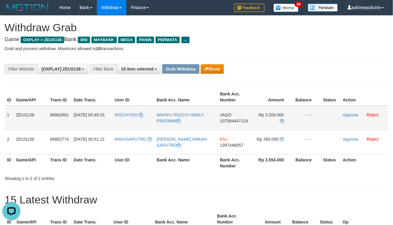
click at [226, 110] on td "JAGO 107594447124" at bounding box center [234, 118] width 35 height 25
copy td "JAGO"
click at [226, 110] on td "JAGO 107594447124" at bounding box center [234, 118] width 35 height 25
click at [229, 122] on span "107594447124" at bounding box center [234, 121] width 28 height 5
click at [269, 113] on span "Rp 3.204.000" at bounding box center [271, 115] width 25 height 5
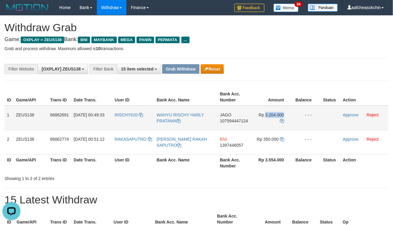
click at [269, 113] on span "Rp 3.204.000" at bounding box center [271, 115] width 25 height 5
copy td "3.204.000"
click at [350, 111] on td "Approve Reject" at bounding box center [364, 118] width 48 height 25
click at [348, 116] on link "Approve" at bounding box center [351, 115] width 16 height 5
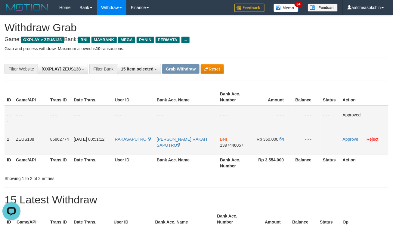
click at [239, 144] on span "1397446057" at bounding box center [231, 145] width 23 height 5
click at [272, 133] on td "Rp 350.000" at bounding box center [272, 142] width 41 height 24
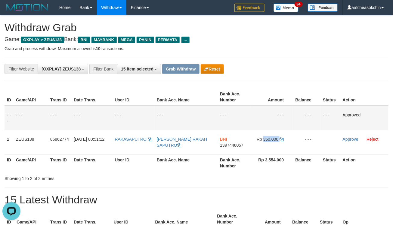
copy td "350.000"
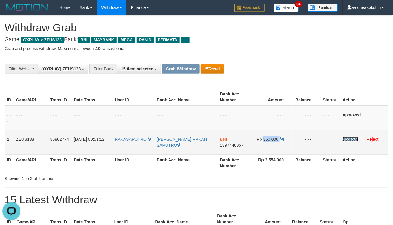
click at [348, 138] on link "Approve" at bounding box center [350, 139] width 16 height 5
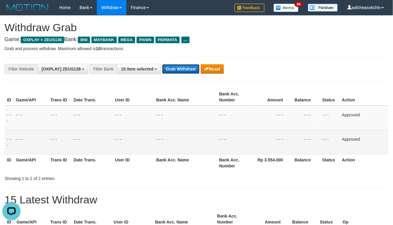
click at [181, 68] on button "Grab Withdraw" at bounding box center [180, 69] width 37 height 10
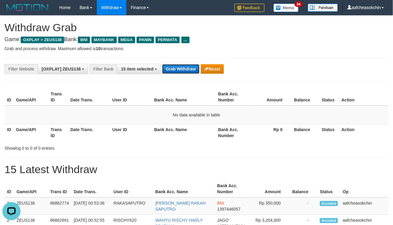
click at [178, 69] on button "Grab Withdraw" at bounding box center [180, 69] width 37 height 10
click at [176, 74] on div "**********" at bounding box center [163, 69] width 327 height 10
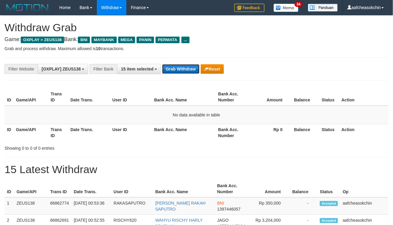
click at [174, 68] on button "Grab Withdraw" at bounding box center [180, 69] width 37 height 10
click at [174, 69] on button "Grab Withdraw" at bounding box center [180, 69] width 37 height 10
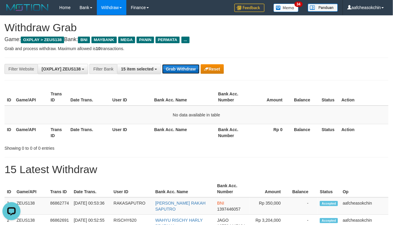
click at [174, 69] on button "Grab Withdraw" at bounding box center [180, 69] width 37 height 10
click at [174, 70] on button "Grab Withdraw" at bounding box center [180, 69] width 37 height 10
drag, startPoint x: 174, startPoint y: 70, endPoint x: 177, endPoint y: 69, distance: 3.4
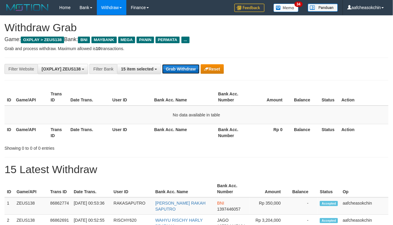
click at [176, 69] on button "Grab Withdraw" at bounding box center [180, 69] width 37 height 10
click at [180, 71] on button "Grab Withdraw" at bounding box center [180, 69] width 37 height 10
click at [192, 67] on button "Grab Withdraw" at bounding box center [180, 69] width 37 height 10
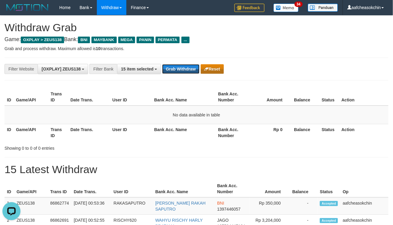
drag, startPoint x: 192, startPoint y: 67, endPoint x: 221, endPoint y: 72, distance: 29.3
click at [193, 69] on button "Grab Withdraw" at bounding box center [180, 69] width 37 height 10
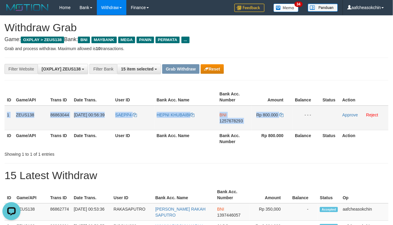
copy tr "1 ZEUS138 86863044 01/09/2025 00:56:39 SAEPP4 HEPNI KHUBAIBI BNI 1257678293 Rp …"
drag, startPoint x: 7, startPoint y: 113, endPoint x: 287, endPoint y: 119, distance: 280.0
click at [287, 119] on tr "1 ZEUS138 86863044 01/09/2025 00:56:39 SAEPP4 HEPNI KHUBAIBI BNI 1257678293 Rp …" at bounding box center [197, 118] width 384 height 25
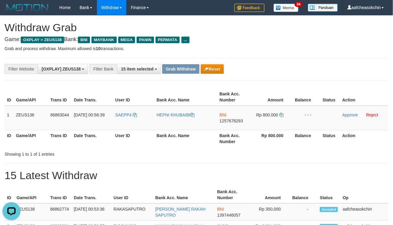
drag, startPoint x: 154, startPoint y: 160, endPoint x: 163, endPoint y: 158, distance: 8.8
click at [118, 116] on span "SAEPP4" at bounding box center [123, 115] width 16 height 5
click at [118, 124] on td "SAEPP4" at bounding box center [133, 118] width 41 height 25
click at [229, 125] on td "BNI 1257678293" at bounding box center [234, 118] width 35 height 25
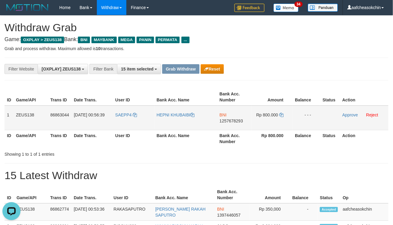
click at [229, 121] on span "1257678293" at bounding box center [230, 121] width 23 height 5
click at [272, 112] on td "Rp 800.000" at bounding box center [272, 118] width 41 height 25
copy td "800.000"
click at [272, 112] on td "Rp 800.000" at bounding box center [272, 118] width 41 height 25
drag, startPoint x: 263, startPoint y: 136, endPoint x: 265, endPoint y: 132, distance: 4.4
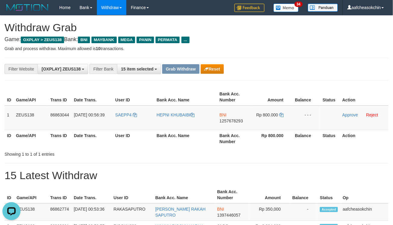
click at [263, 136] on th "Rp 800.000" at bounding box center [272, 138] width 41 height 17
click at [348, 113] on link "Approve" at bounding box center [350, 115] width 16 height 5
click at [325, 74] on div "**********" at bounding box center [163, 69] width 327 height 10
click at [348, 110] on td "Approve Reject" at bounding box center [364, 118] width 48 height 25
click at [347, 111] on td "Approve Reject" at bounding box center [364, 118] width 48 height 25
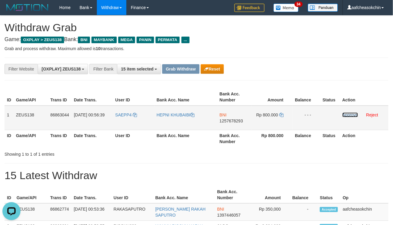
click at [346, 116] on link "Approve" at bounding box center [350, 115] width 16 height 5
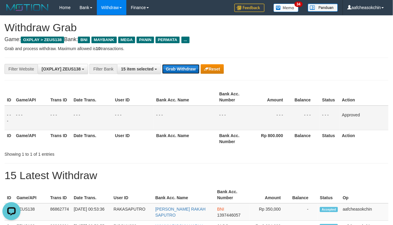
click at [187, 69] on button "Grab Withdraw" at bounding box center [180, 69] width 37 height 10
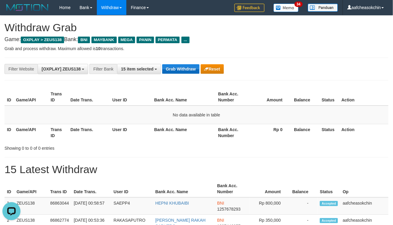
drag, startPoint x: 160, startPoint y: 62, endPoint x: 172, endPoint y: 66, distance: 12.4
click at [161, 62] on div "**********" at bounding box center [197, 69] width 384 height 23
click at [178, 66] on button "Grab Withdraw" at bounding box center [180, 69] width 37 height 10
drag, startPoint x: 179, startPoint y: 72, endPoint x: 181, endPoint y: 68, distance: 4.2
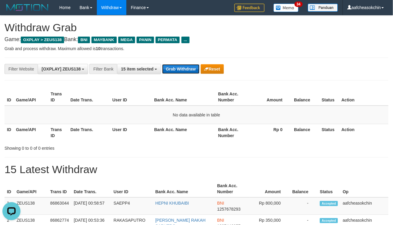
click at [181, 69] on button "Grab Withdraw" at bounding box center [180, 69] width 37 height 10
click at [181, 66] on button "Grab Withdraw" at bounding box center [180, 69] width 37 height 10
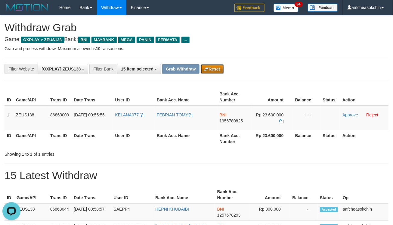
click at [220, 70] on button "Reset" at bounding box center [212, 69] width 23 height 10
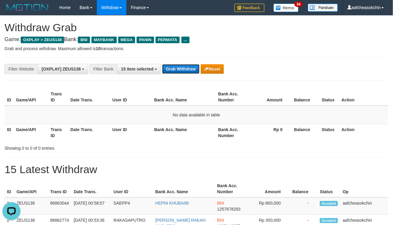
click at [189, 66] on button "Grab Withdraw" at bounding box center [180, 69] width 37 height 10
click at [181, 69] on button "Grab Withdraw" at bounding box center [180, 69] width 37 height 10
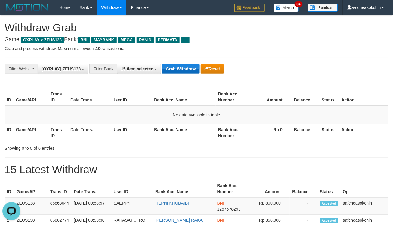
click at [173, 68] on div "**********" at bounding box center [197, 69] width 384 height 23
click at [173, 67] on button "Grab Withdraw" at bounding box center [180, 69] width 37 height 10
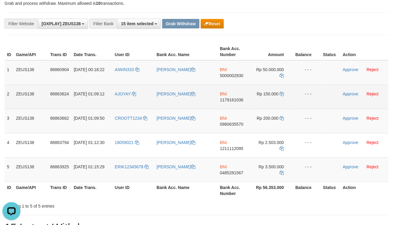
scroll to position [22, 0]
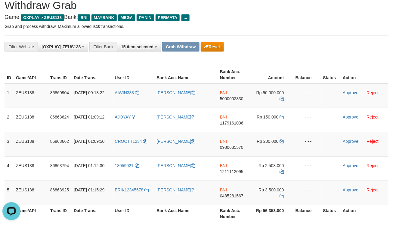
click at [250, 57] on div "**********" at bounding box center [197, 46] width 384 height 23
click at [350, 92] on link "Approve" at bounding box center [350, 92] width 16 height 5
click at [274, 42] on div "**********" at bounding box center [163, 47] width 327 height 10
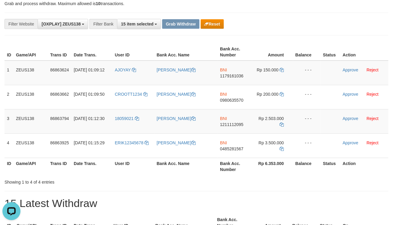
click at [210, 18] on div "**********" at bounding box center [197, 24] width 384 height 23
click at [214, 23] on button "Reset" at bounding box center [212, 24] width 23 height 10
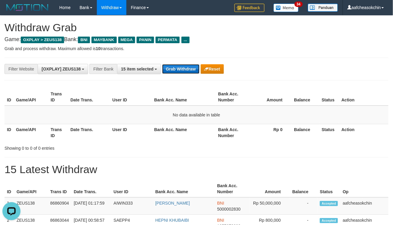
click at [171, 70] on button "Grab Withdraw" at bounding box center [180, 69] width 37 height 10
click at [168, 64] on div "**********" at bounding box center [197, 69] width 384 height 23
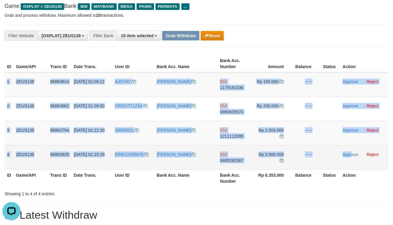
drag, startPoint x: 6, startPoint y: 79, endPoint x: 352, endPoint y: 160, distance: 355.0
click at [352, 160] on tbody "1 ZEUS138 86863624 01/09/2025 01:09:12 AJOYAY YOLAN ANDRE YOPA BNI 1179161036 R…" at bounding box center [197, 121] width 384 height 98
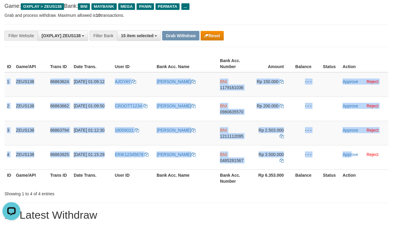
copy tbody "1 ZEUS138 86863624 01/09/2025 01:09:12 AJOYAY YOLAN ANDRE YOPA BNI 1179161036 R…"
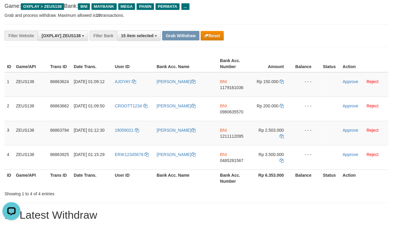
click at [314, 55] on th "Balance" at bounding box center [307, 63] width 28 height 17
click at [230, 88] on span "1179161036" at bounding box center [231, 87] width 23 height 5
click at [272, 78] on td "Rp 150.000" at bounding box center [272, 84] width 41 height 25
copy span "150.000"
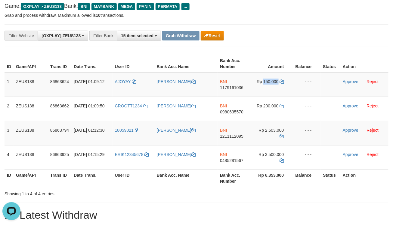
click at [364, 32] on div "**********" at bounding box center [196, 36] width 393 height 10
click at [347, 83] on link "Approve" at bounding box center [350, 81] width 16 height 5
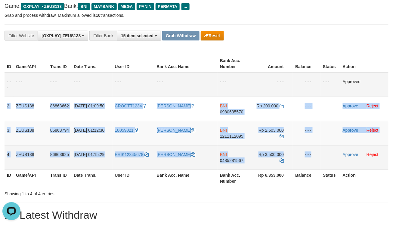
drag, startPoint x: 6, startPoint y: 101, endPoint x: 340, endPoint y: 161, distance: 339.7
click at [341, 161] on tbody "- - - - - - - - - - - - - - - - - - - - - - - - - - - - - - Approved 2 ZEUS138 …" at bounding box center [197, 121] width 384 height 98
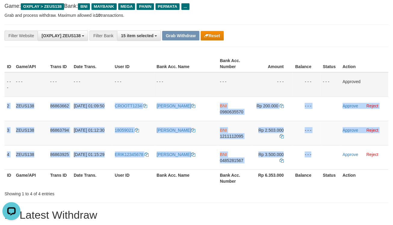
copy tbody "2 ZEUS138 86863662 01/09/2025 01:09:50 CROOTT1234 BAYU SETIA BUDI BNI 098063557…"
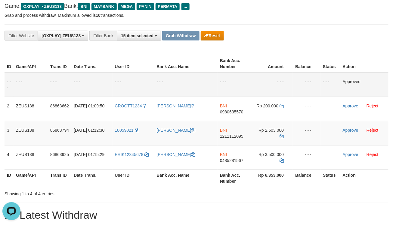
click at [326, 40] on div "**********" at bounding box center [163, 36] width 327 height 10
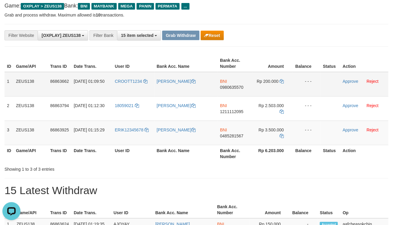
click at [229, 85] on span "0980635570" at bounding box center [231, 87] width 23 height 5
click at [270, 80] on span "Rp 200.000" at bounding box center [267, 81] width 22 height 5
copy td "200.000"
click at [270, 80] on span "Rp 200.000" at bounding box center [267, 81] width 22 height 5
click at [346, 80] on link "Approve" at bounding box center [350, 81] width 16 height 5
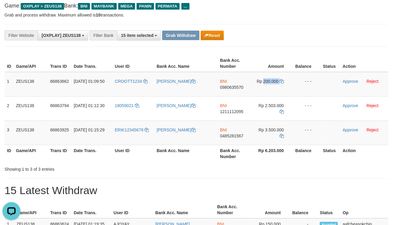
click at [326, 39] on div "**********" at bounding box center [163, 35] width 327 height 10
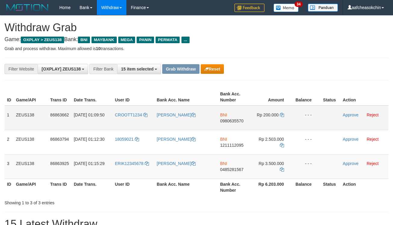
scroll to position [34, 0]
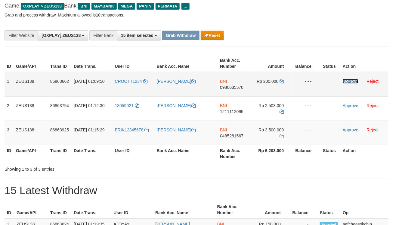
click at [343, 80] on link "Approve" at bounding box center [350, 81] width 16 height 5
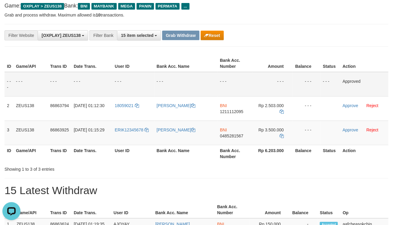
scroll to position [0, 0]
click at [337, 43] on div "**********" at bounding box center [197, 35] width 384 height 23
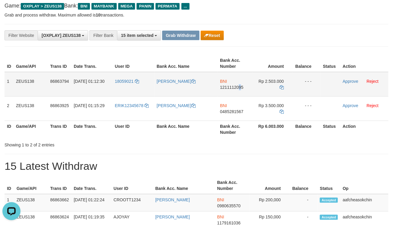
click at [238, 87] on span "1211112095" at bounding box center [231, 87] width 23 height 5
click at [269, 76] on td "Rp 2.503.000" at bounding box center [272, 84] width 41 height 25
copy td "2.503.000"
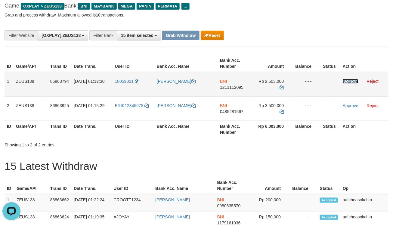
click at [347, 82] on link "Approve" at bounding box center [350, 81] width 16 height 5
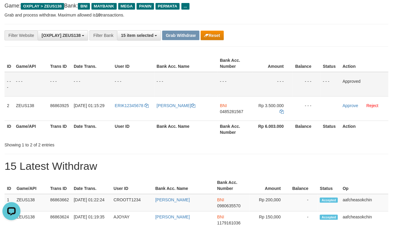
click at [287, 167] on h1 "15 Latest Withdraw" at bounding box center [197, 167] width 384 height 12
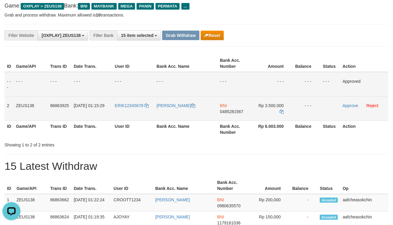
click at [236, 109] on span "0485281567" at bounding box center [231, 111] width 23 height 5
click at [271, 103] on span "Rp 3.500.000" at bounding box center [270, 105] width 25 height 5
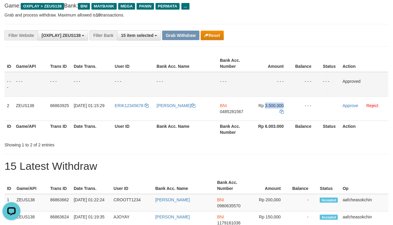
copy td "3.500.000"
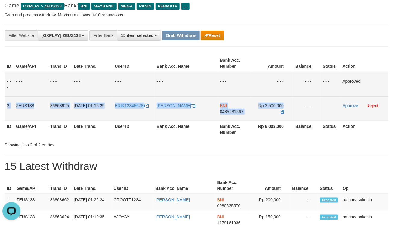
drag, startPoint x: 7, startPoint y: 106, endPoint x: 298, endPoint y: 106, distance: 291.0
click at [298, 106] on tr "2 ZEUS138 86863925 01/09/2025 01:15:29 ERIK12345678 SYAMSUL RISAL BNI 048528156…" at bounding box center [197, 109] width 384 height 24
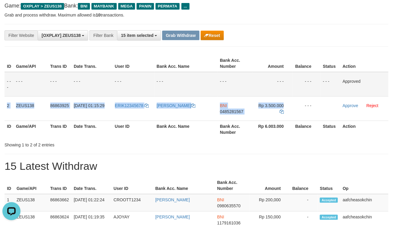
copy tr "2 ZEUS138 86863925 01/09/2025 01:15:29 ERIK12345678 SYAMSUL RISAL BNI 048528156…"
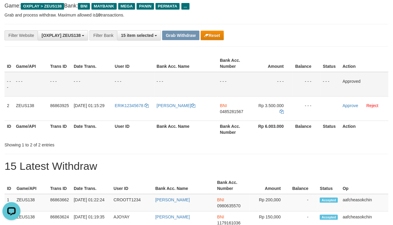
click at [187, 143] on div "Showing 1 to 2 of 2 entries" at bounding box center [196, 144] width 393 height 8
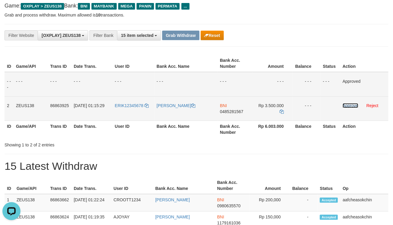
click at [352, 103] on link "Approve" at bounding box center [350, 105] width 16 height 5
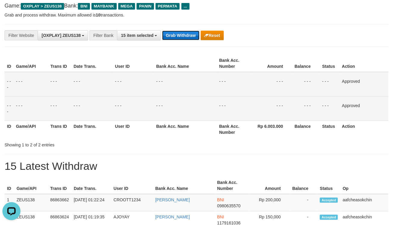
click at [176, 38] on button "Grab Withdraw" at bounding box center [180, 36] width 37 height 10
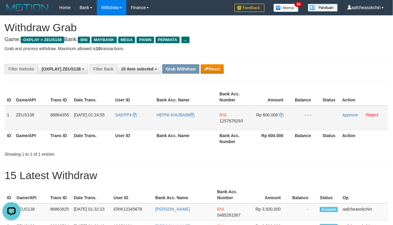
drag, startPoint x: 7, startPoint y: 113, endPoint x: 317, endPoint y: 115, distance: 310.3
click at [317, 115] on tr "1 ZEUS138 86864355 [DATE] 01:24:55 SAEPP4 HEPNI KHUBAIBI BNI 1257678293 Rp 600.…" at bounding box center [197, 118] width 384 height 25
drag, startPoint x: 176, startPoint y: 170, endPoint x: 191, endPoint y: 145, distance: 28.9
click at [176, 170] on h1 "15 Latest Withdraw" at bounding box center [197, 176] width 384 height 12
click at [226, 120] on span "1257678293" at bounding box center [230, 121] width 23 height 5
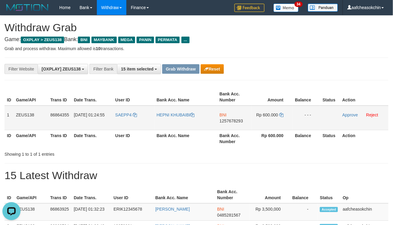
click at [266, 113] on span "Rp 600.000" at bounding box center [267, 115] width 22 height 5
copy td "600.000"
drag, startPoint x: 266, startPoint y: 114, endPoint x: 302, endPoint y: 107, distance: 35.8
click at [267, 114] on span "Rp 600.000" at bounding box center [267, 115] width 22 height 5
copy span "600.000"
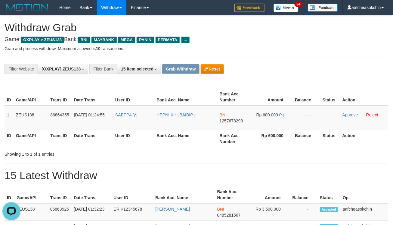
drag, startPoint x: 239, startPoint y: 180, endPoint x: 238, endPoint y: 172, distance: 8.2
click at [238, 173] on h1 "15 Latest Withdraw" at bounding box center [197, 176] width 384 height 12
click at [345, 114] on link "Approve" at bounding box center [350, 115] width 16 height 5
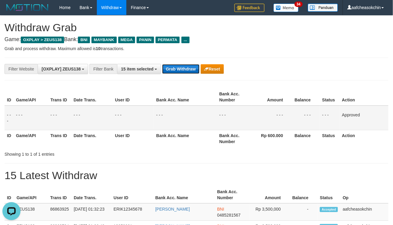
click at [165, 66] on button "Grab Withdraw" at bounding box center [180, 69] width 37 height 10
click at [167, 68] on button "Grab Withdraw" at bounding box center [180, 69] width 37 height 10
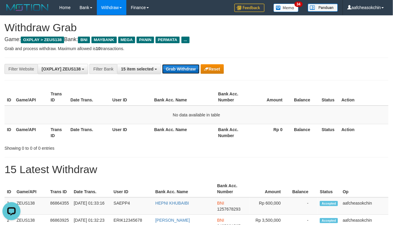
click at [182, 70] on button "Grab Withdraw" at bounding box center [180, 69] width 37 height 10
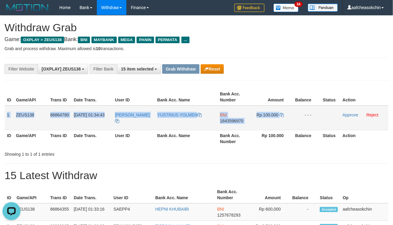
drag, startPoint x: 7, startPoint y: 114, endPoint x: 295, endPoint y: 125, distance: 288.2
click at [295, 125] on tr "1 ZEUS138 86864780 01/09/2025 01:34:43 JUSTINLALONG YUSTINUS YOLMEN BNI 1843596…" at bounding box center [197, 118] width 384 height 25
copy tr "1 ZEUS138 86864780 01/09/2025 01:34:43 JUSTINLALONG YUSTINUS YOLMEN BNI 1843596…"
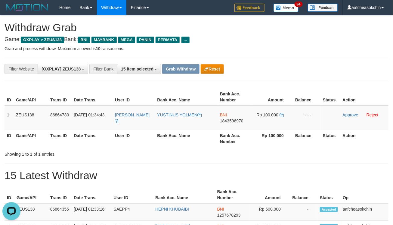
click at [210, 151] on div "Showing 1 to 1 of 1 entries" at bounding box center [196, 153] width 393 height 8
click at [232, 119] on span "1843596970" at bounding box center [231, 121] width 23 height 5
click at [265, 110] on td "Rp 100.000" at bounding box center [272, 118] width 41 height 25
click at [266, 110] on td "Rp 100.000" at bounding box center [272, 118] width 41 height 25
click at [268, 115] on span "Rp 100.000" at bounding box center [267, 115] width 22 height 5
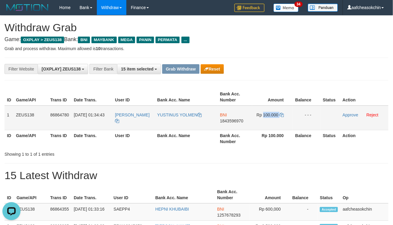
copy td "100.000"
click at [268, 115] on span "Rp 100.000" at bounding box center [267, 115] width 22 height 5
click at [350, 113] on link "Approve" at bounding box center [350, 115] width 16 height 5
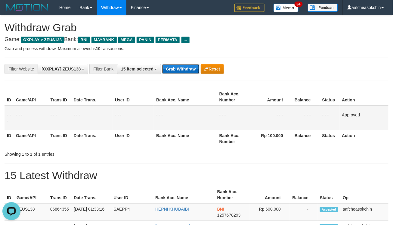
click at [186, 68] on button "Grab Withdraw" at bounding box center [180, 69] width 37 height 10
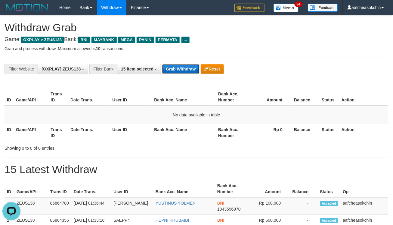
click at [168, 69] on button "Grab Withdraw" at bounding box center [180, 69] width 37 height 10
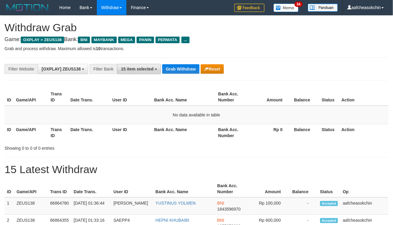
click at [135, 72] on button "15 item selected" at bounding box center [139, 69] width 44 height 10
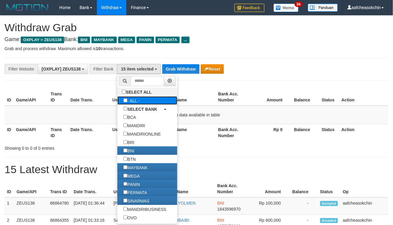
click at [133, 98] on label "- ALL -" at bounding box center [131, 101] width 28 height 8
select select "***"
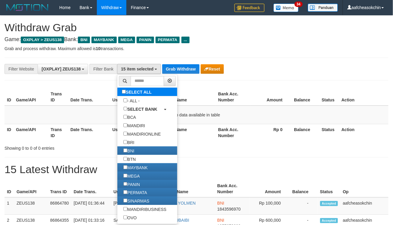
scroll to position [31, 0]
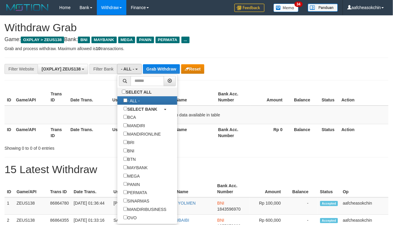
click at [159, 75] on li at bounding box center [147, 81] width 60 height 13
click at [159, 68] on button "Grab Withdraw" at bounding box center [161, 69] width 37 height 10
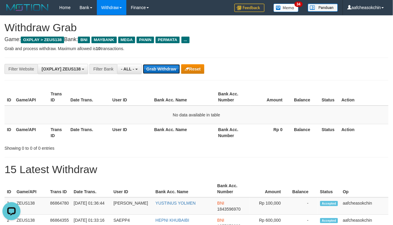
click at [159, 68] on button "Grab Withdraw" at bounding box center [161, 69] width 37 height 10
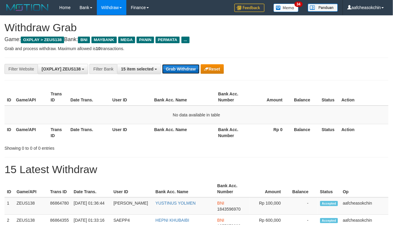
click at [186, 65] on button "Grab Withdraw" at bounding box center [180, 69] width 37 height 10
click at [175, 75] on div "**********" at bounding box center [197, 69] width 384 height 23
click at [175, 70] on button "Grab Withdraw" at bounding box center [180, 69] width 37 height 10
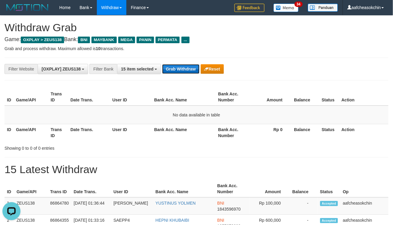
click at [175, 70] on button "Grab Withdraw" at bounding box center [180, 69] width 37 height 10
click at [177, 65] on button "Grab Withdraw" at bounding box center [180, 69] width 37 height 10
click at [188, 62] on div "**********" at bounding box center [197, 69] width 384 height 23
click at [189, 64] on div "**********" at bounding box center [197, 69] width 384 height 23
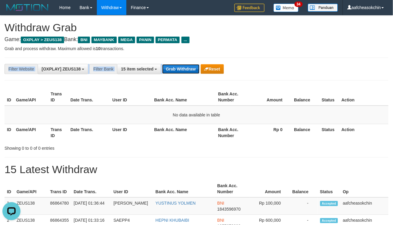
click at [188, 64] on button "Grab Withdraw" at bounding box center [180, 69] width 37 height 10
click at [181, 72] on button "Grab Withdraw" at bounding box center [180, 69] width 37 height 10
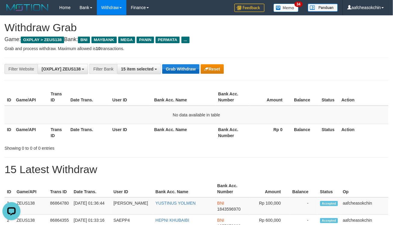
click at [162, 64] on div "**********" at bounding box center [163, 69] width 327 height 10
click at [166, 68] on button "Grab Withdraw" at bounding box center [180, 69] width 37 height 10
click at [190, 69] on button "Grab Withdraw" at bounding box center [180, 69] width 37 height 10
click at [191, 75] on div "**********" at bounding box center [197, 69] width 384 height 23
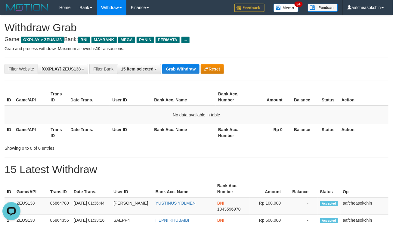
click at [182, 75] on div "**********" at bounding box center [197, 69] width 384 height 23
click at [182, 73] on button "Grab Withdraw" at bounding box center [180, 69] width 37 height 10
click at [179, 69] on button "Grab Withdraw" at bounding box center [180, 69] width 37 height 10
click at [178, 66] on button "Grab Withdraw" at bounding box center [180, 69] width 37 height 10
click at [189, 70] on button "Grab Withdraw" at bounding box center [180, 69] width 37 height 10
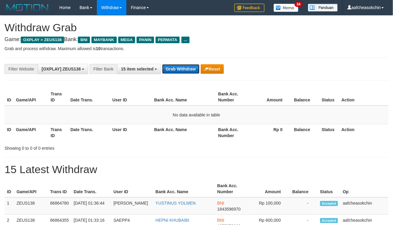
click at [189, 70] on button "Grab Withdraw" at bounding box center [180, 69] width 37 height 10
click at [174, 66] on button "Grab Withdraw" at bounding box center [180, 69] width 37 height 10
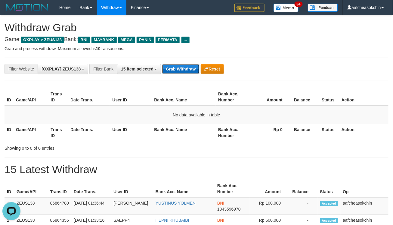
click at [174, 66] on button "Grab Withdraw" at bounding box center [180, 69] width 37 height 10
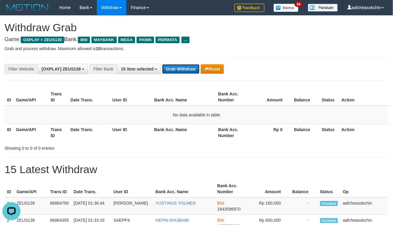
click at [174, 66] on button "Grab Withdraw" at bounding box center [180, 69] width 37 height 10
click at [173, 66] on button "Grab Withdraw" at bounding box center [180, 69] width 37 height 10
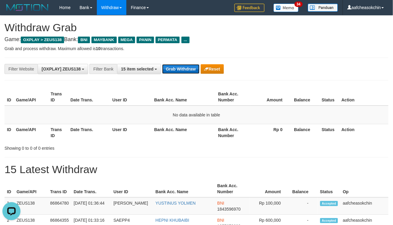
click at [173, 66] on button "Grab Withdraw" at bounding box center [180, 69] width 37 height 10
click at [175, 71] on button "Grab Withdraw" at bounding box center [180, 69] width 37 height 10
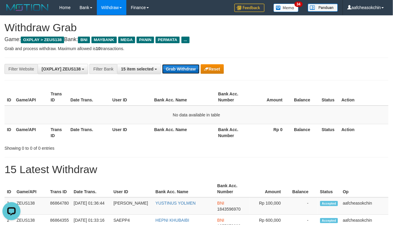
click at [188, 71] on button "Grab Withdraw" at bounding box center [180, 69] width 37 height 10
click at [189, 71] on button "Grab Withdraw" at bounding box center [180, 69] width 37 height 10
drag, startPoint x: 174, startPoint y: 66, endPoint x: 179, endPoint y: 67, distance: 5.0
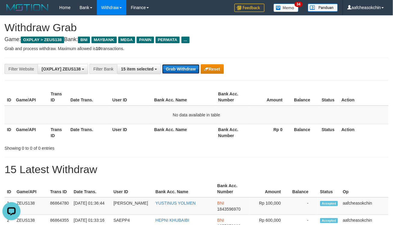
click at [175, 66] on button "Grab Withdraw" at bounding box center [180, 69] width 37 height 10
click at [179, 67] on button "Grab Withdraw" at bounding box center [180, 69] width 37 height 10
click at [180, 66] on button "Grab Withdraw" at bounding box center [180, 69] width 37 height 10
click at [182, 67] on button "Grab Withdraw" at bounding box center [180, 69] width 37 height 10
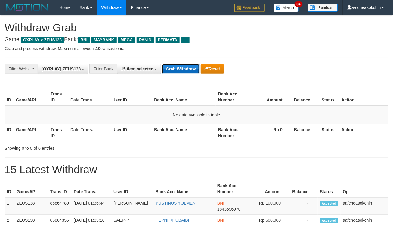
click at [191, 70] on button "Grab Withdraw" at bounding box center [180, 69] width 37 height 10
click at [180, 71] on button "Grab Withdraw" at bounding box center [180, 69] width 37 height 10
click at [181, 69] on button "Grab Withdraw" at bounding box center [180, 69] width 37 height 10
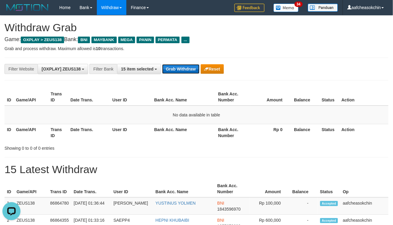
click at [182, 67] on button "Grab Withdraw" at bounding box center [180, 69] width 37 height 10
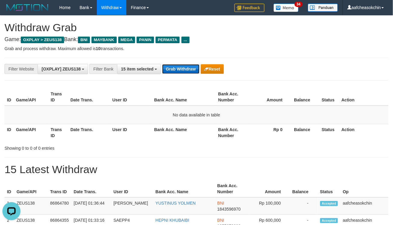
click at [182, 67] on button "Grab Withdraw" at bounding box center [180, 69] width 37 height 10
click at [184, 76] on div "**********" at bounding box center [197, 69] width 384 height 23
click at [180, 70] on button "Grab Withdraw" at bounding box center [180, 69] width 37 height 10
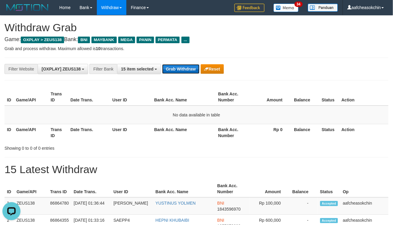
click at [180, 70] on button "Grab Withdraw" at bounding box center [180, 69] width 37 height 10
click at [173, 64] on div "**********" at bounding box center [163, 69] width 327 height 10
click at [174, 64] on div "**********" at bounding box center [163, 69] width 327 height 10
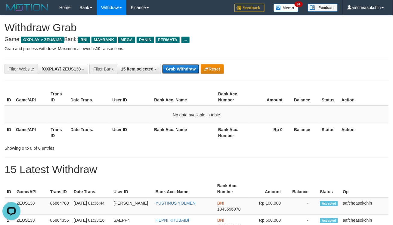
click at [170, 71] on button "Grab Withdraw" at bounding box center [180, 69] width 37 height 10
drag, startPoint x: 191, startPoint y: 75, endPoint x: 184, endPoint y: 69, distance: 9.4
click at [188, 73] on div "**********" at bounding box center [197, 69] width 384 height 23
click at [184, 69] on button "Grab Withdraw" at bounding box center [180, 69] width 37 height 10
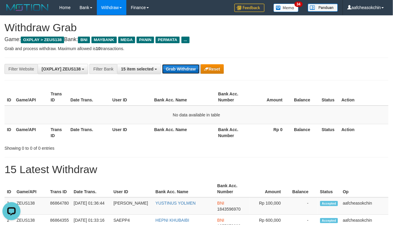
click at [184, 69] on button "Grab Withdraw" at bounding box center [180, 69] width 37 height 10
click at [176, 68] on button "Grab Withdraw" at bounding box center [180, 69] width 37 height 10
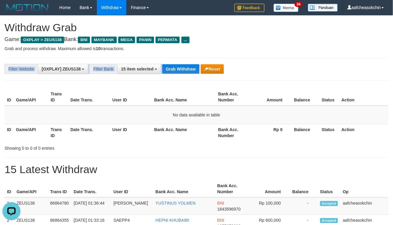
click at [173, 62] on div "**********" at bounding box center [197, 69] width 384 height 23
click at [173, 73] on button "Grab Withdraw" at bounding box center [180, 69] width 37 height 10
click at [172, 73] on button "Grab Withdraw" at bounding box center [180, 69] width 37 height 10
click at [174, 73] on button "Grab Withdraw" at bounding box center [180, 69] width 37 height 10
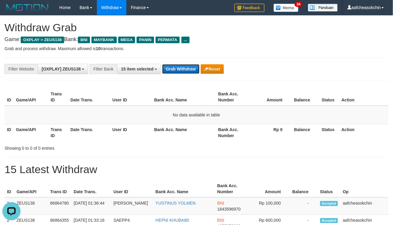
click at [174, 73] on button "Grab Withdraw" at bounding box center [180, 69] width 37 height 10
click at [190, 70] on button "Grab Withdraw" at bounding box center [180, 69] width 37 height 10
click at [189, 70] on button "Grab Withdraw" at bounding box center [180, 69] width 37 height 10
click at [188, 68] on button "Grab Withdraw" at bounding box center [180, 69] width 37 height 10
click at [176, 68] on button "Grab Withdraw" at bounding box center [180, 69] width 37 height 10
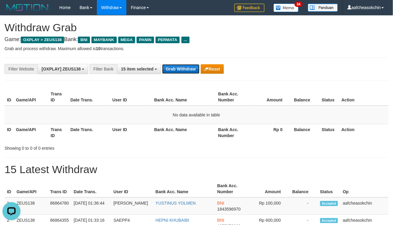
click at [176, 68] on button "Grab Withdraw" at bounding box center [180, 69] width 37 height 10
click at [186, 70] on button "Grab Withdraw" at bounding box center [180, 69] width 37 height 10
click at [172, 63] on div "**********" at bounding box center [197, 69] width 384 height 23
click at [173, 70] on button "Grab Withdraw" at bounding box center [180, 69] width 37 height 10
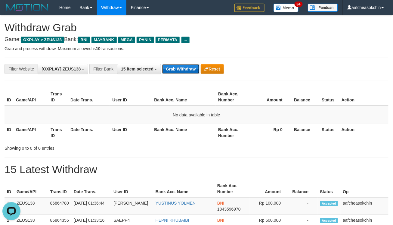
click at [172, 69] on button "Grab Withdraw" at bounding box center [180, 69] width 37 height 10
drag, startPoint x: 173, startPoint y: 66, endPoint x: 174, endPoint y: 63, distance: 3.2
click at [174, 62] on div "**********" at bounding box center [197, 69] width 384 height 23
click at [174, 63] on div "**********" at bounding box center [197, 69] width 384 height 23
drag, startPoint x: 170, startPoint y: 70, endPoint x: 173, endPoint y: 66, distance: 5.4
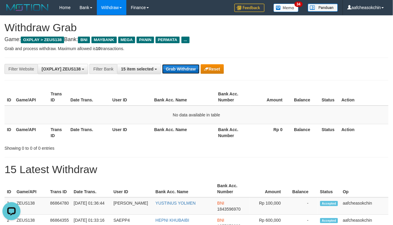
click at [173, 69] on button "Grab Withdraw" at bounding box center [180, 69] width 37 height 10
click at [170, 66] on button "Grab Withdraw" at bounding box center [180, 69] width 37 height 10
click at [179, 77] on div "**********" at bounding box center [197, 69] width 384 height 23
click at [178, 75] on div "**********" at bounding box center [197, 69] width 384 height 23
drag, startPoint x: 176, startPoint y: 70, endPoint x: 396, endPoint y: 67, distance: 219.8
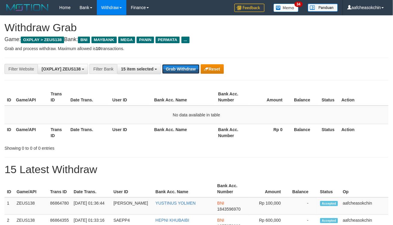
click at [177, 70] on button "Grab Withdraw" at bounding box center [180, 69] width 37 height 10
click at [169, 64] on button "Grab Withdraw" at bounding box center [180, 69] width 37 height 10
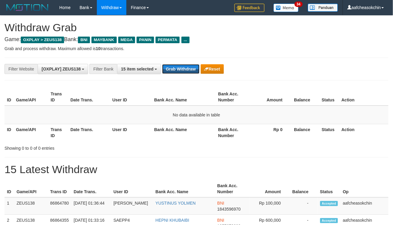
click at [170, 67] on button "Grab Withdraw" at bounding box center [180, 69] width 37 height 10
click at [170, 66] on button "Grab Withdraw" at bounding box center [180, 69] width 37 height 10
click at [182, 75] on div "**********" at bounding box center [197, 69] width 384 height 23
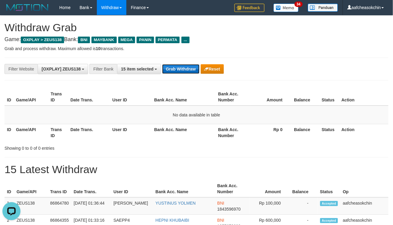
click at [178, 69] on button "Grab Withdraw" at bounding box center [180, 69] width 37 height 10
click at [178, 68] on button "Grab Withdraw" at bounding box center [180, 69] width 37 height 10
click at [176, 68] on button "Grab Withdraw" at bounding box center [180, 69] width 37 height 10
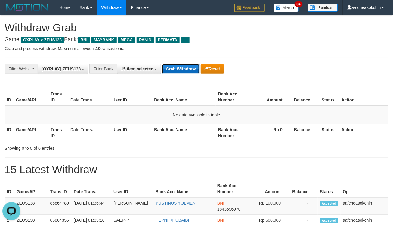
click at [181, 72] on button "Grab Withdraw" at bounding box center [180, 69] width 37 height 10
click at [181, 69] on button "Grab Withdraw" at bounding box center [180, 69] width 37 height 10
